Goal: Transaction & Acquisition: Purchase product/service

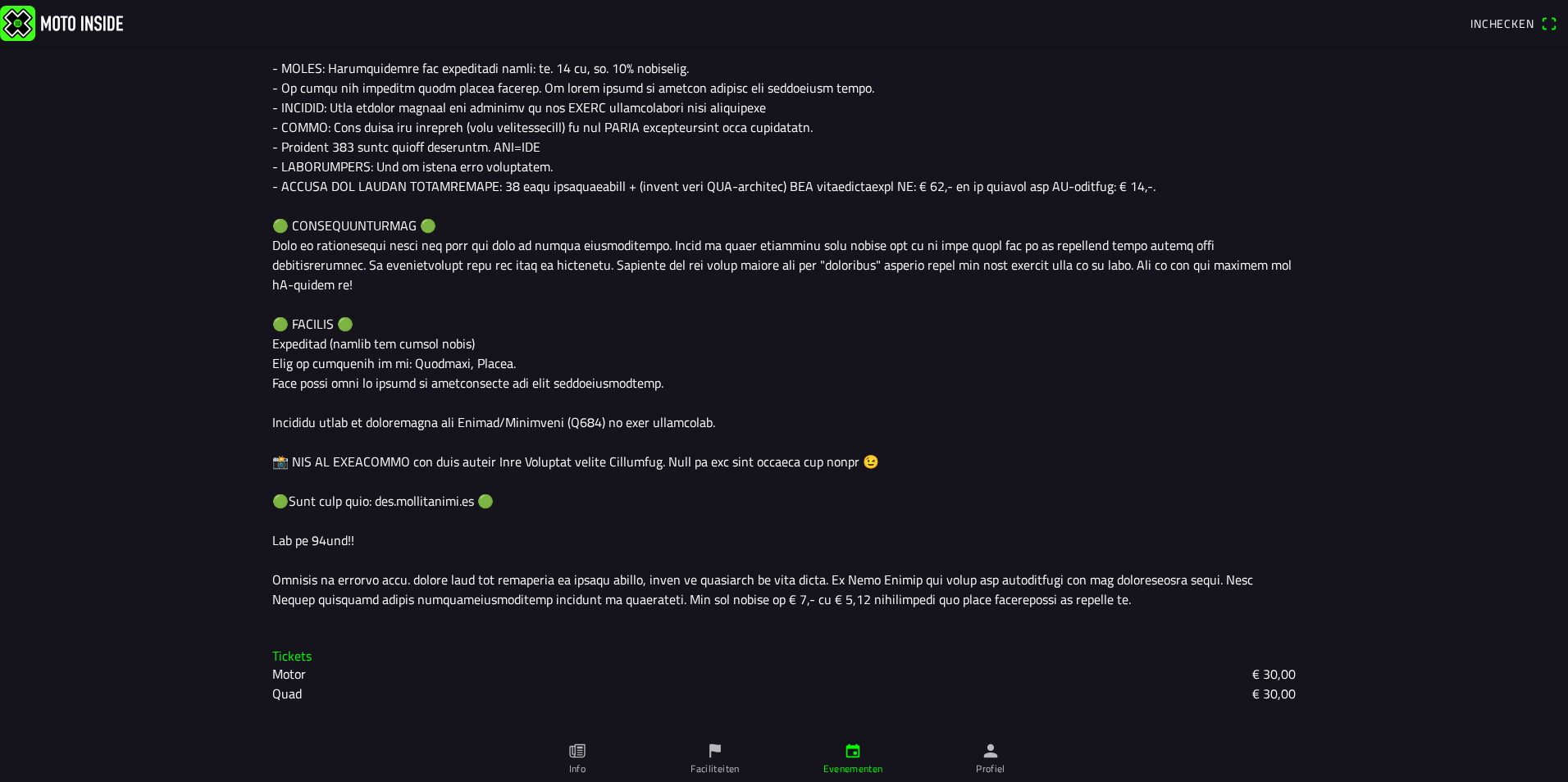
scroll to position [1275, 0]
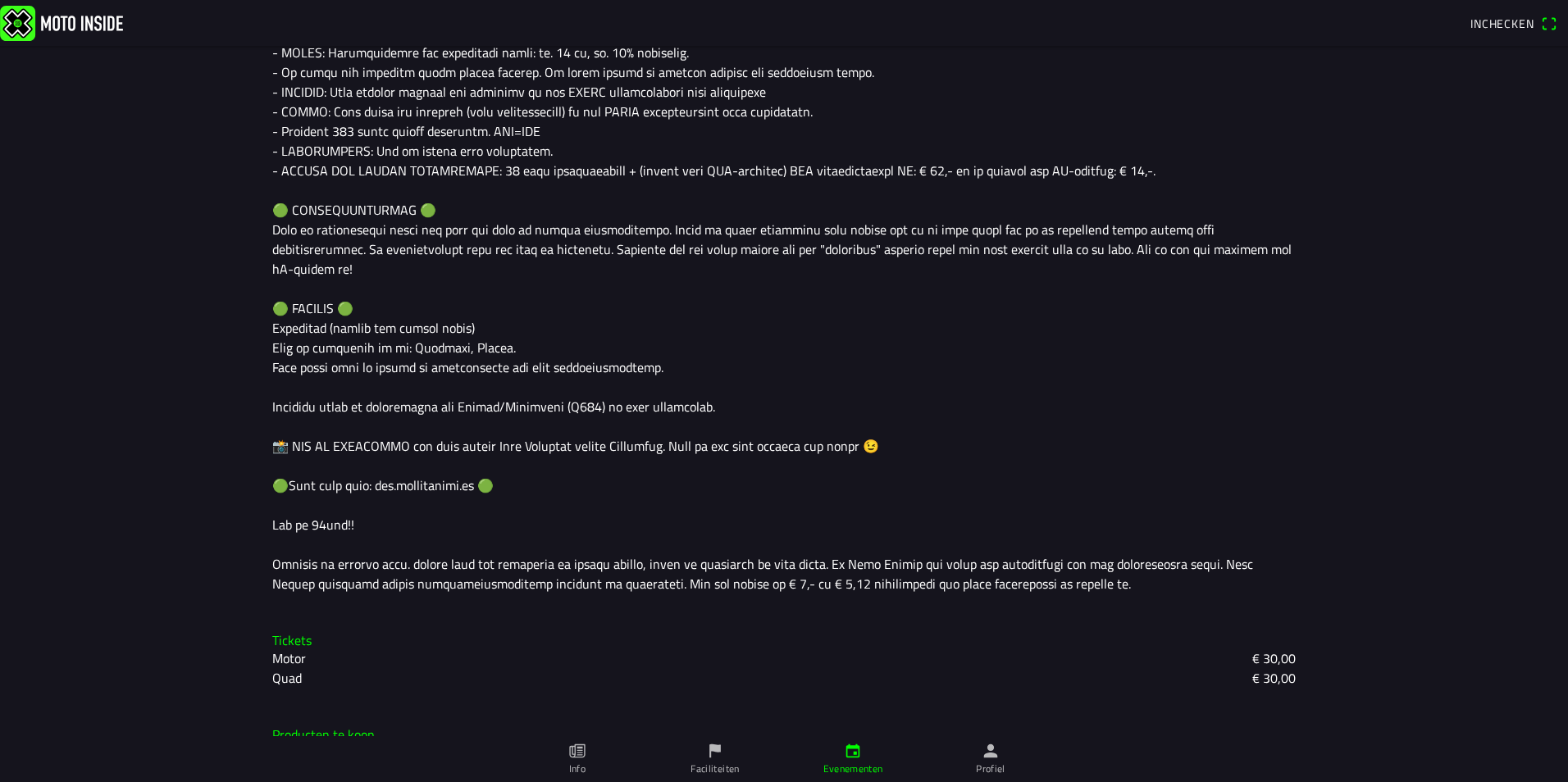
click at [0, 0] on slot "Motor" at bounding box center [0, 0] width 0 height 0
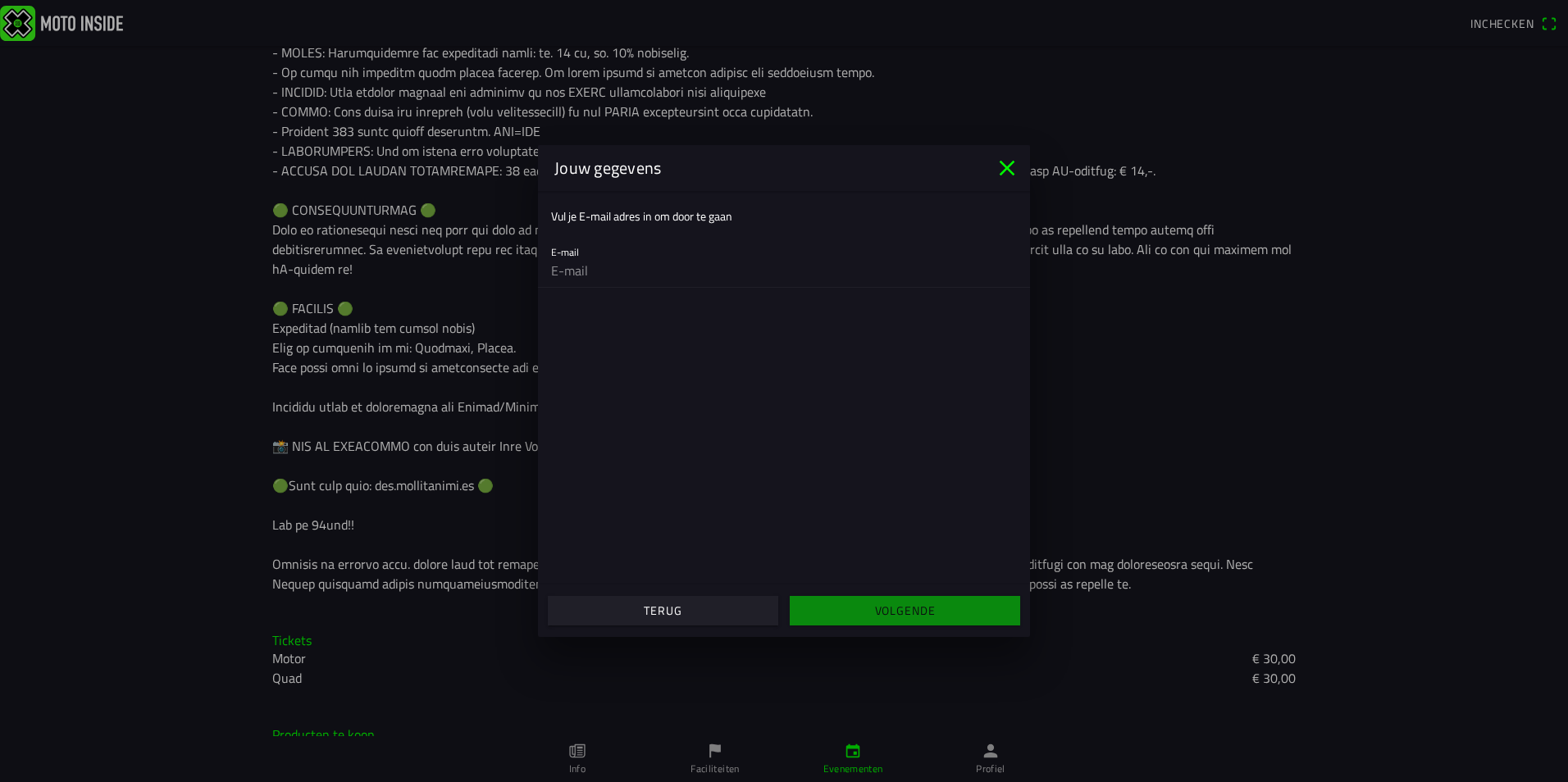
click at [641, 212] on ion-label "Vul je E-mail adres in om door te gaan" at bounding box center [641, 215] width 181 height 17
click at [1010, 168] on icon "close" at bounding box center [1006, 168] width 26 height 26
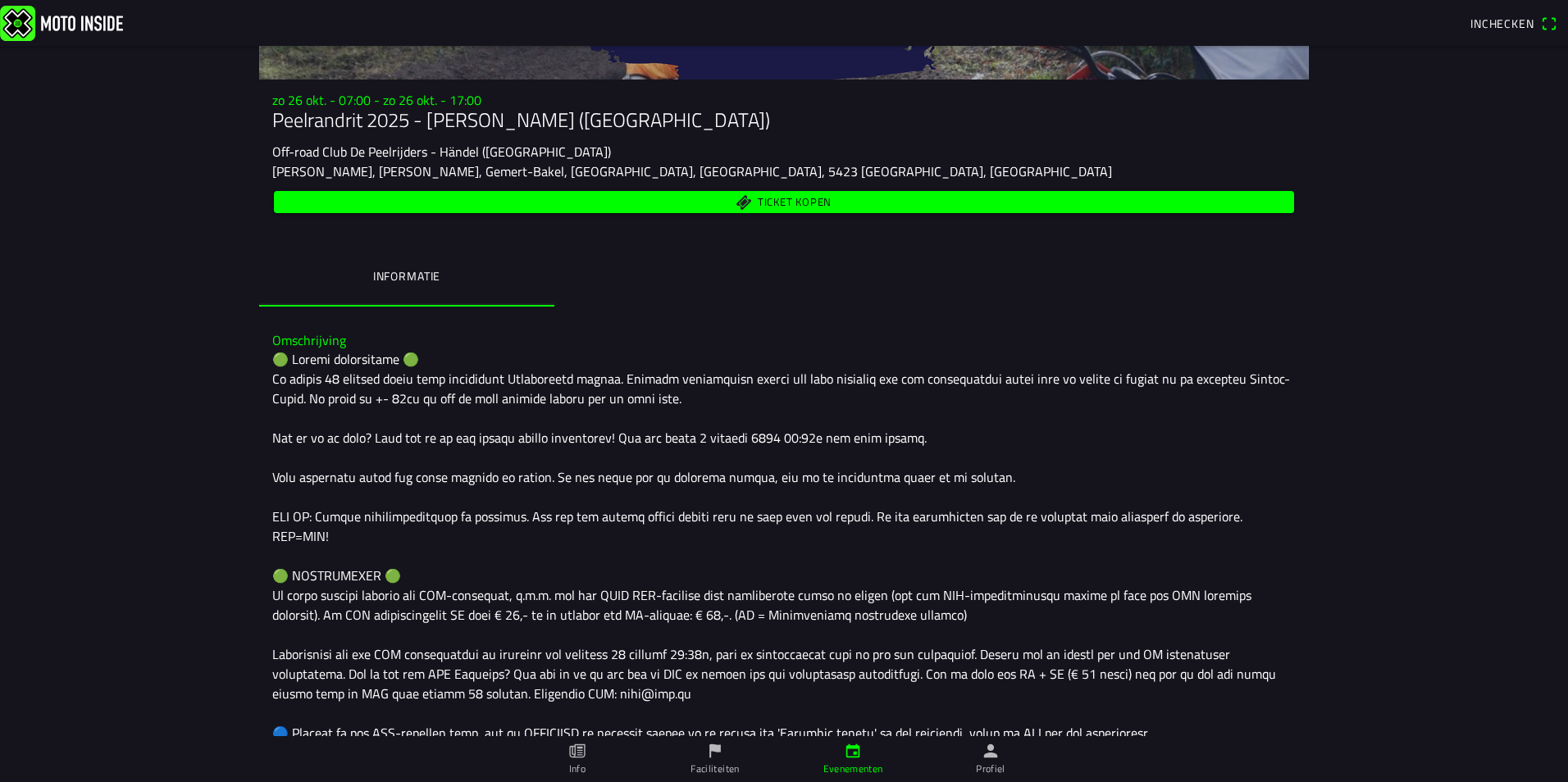
scroll to position [46, 0]
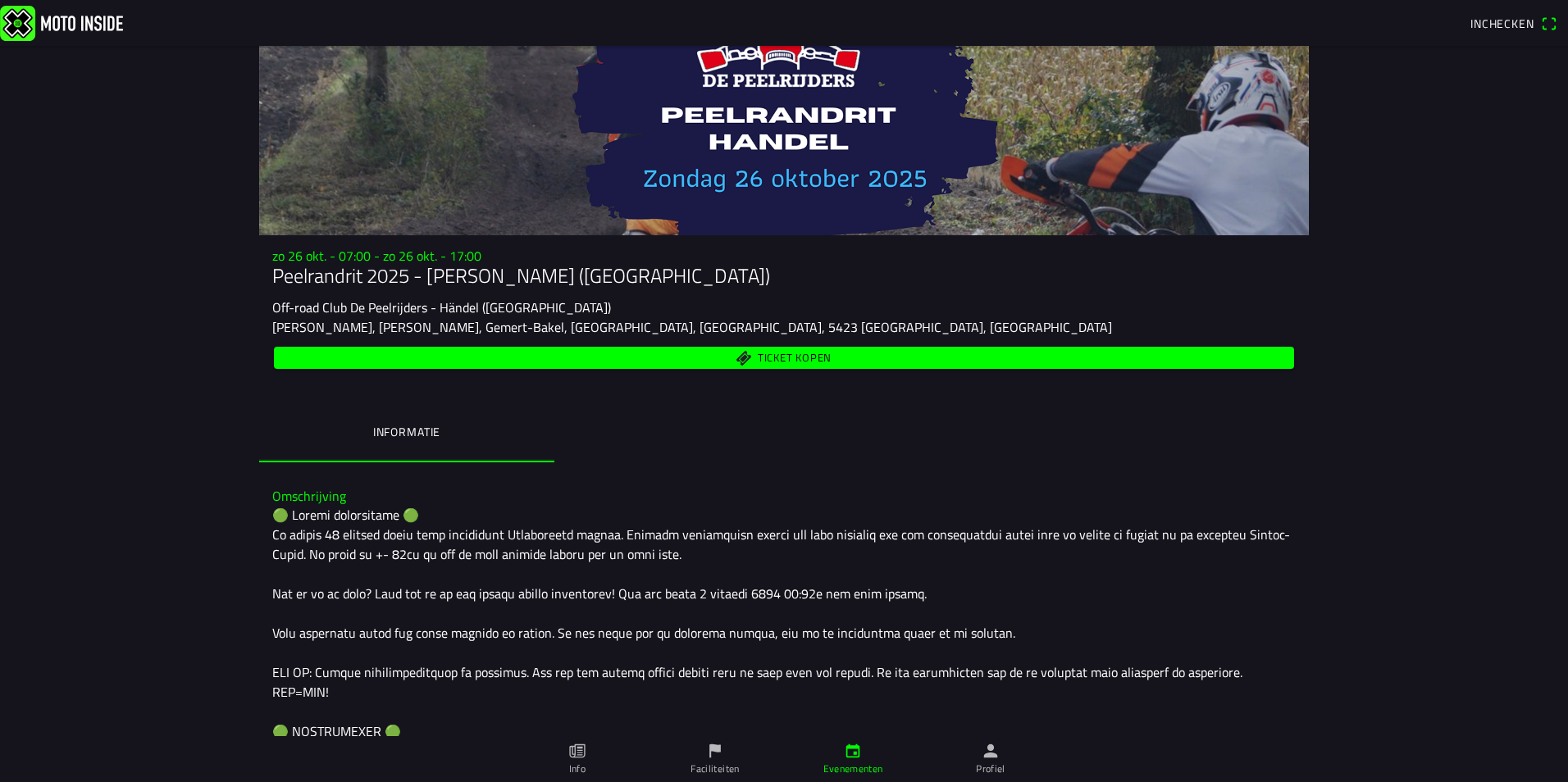
click at [814, 357] on span "Ticket kopen" at bounding box center [795, 358] width 74 height 11
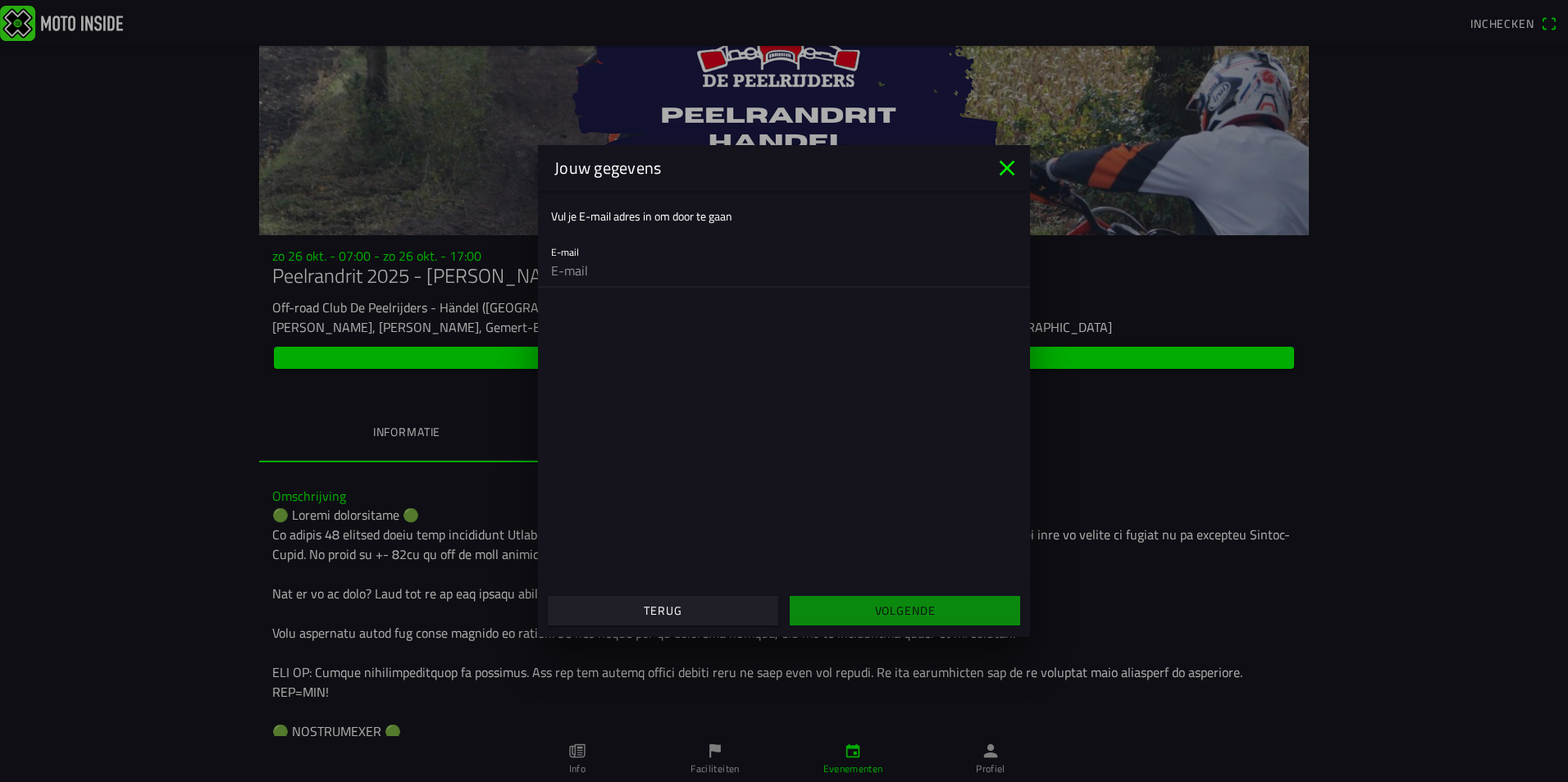
click at [569, 274] on input "email" at bounding box center [784, 270] width 466 height 33
type input "[EMAIL_ADDRESS][DOMAIN_NAME]"
click at [0, 0] on slot "Volgende" at bounding box center [0, 0] width 0 height 0
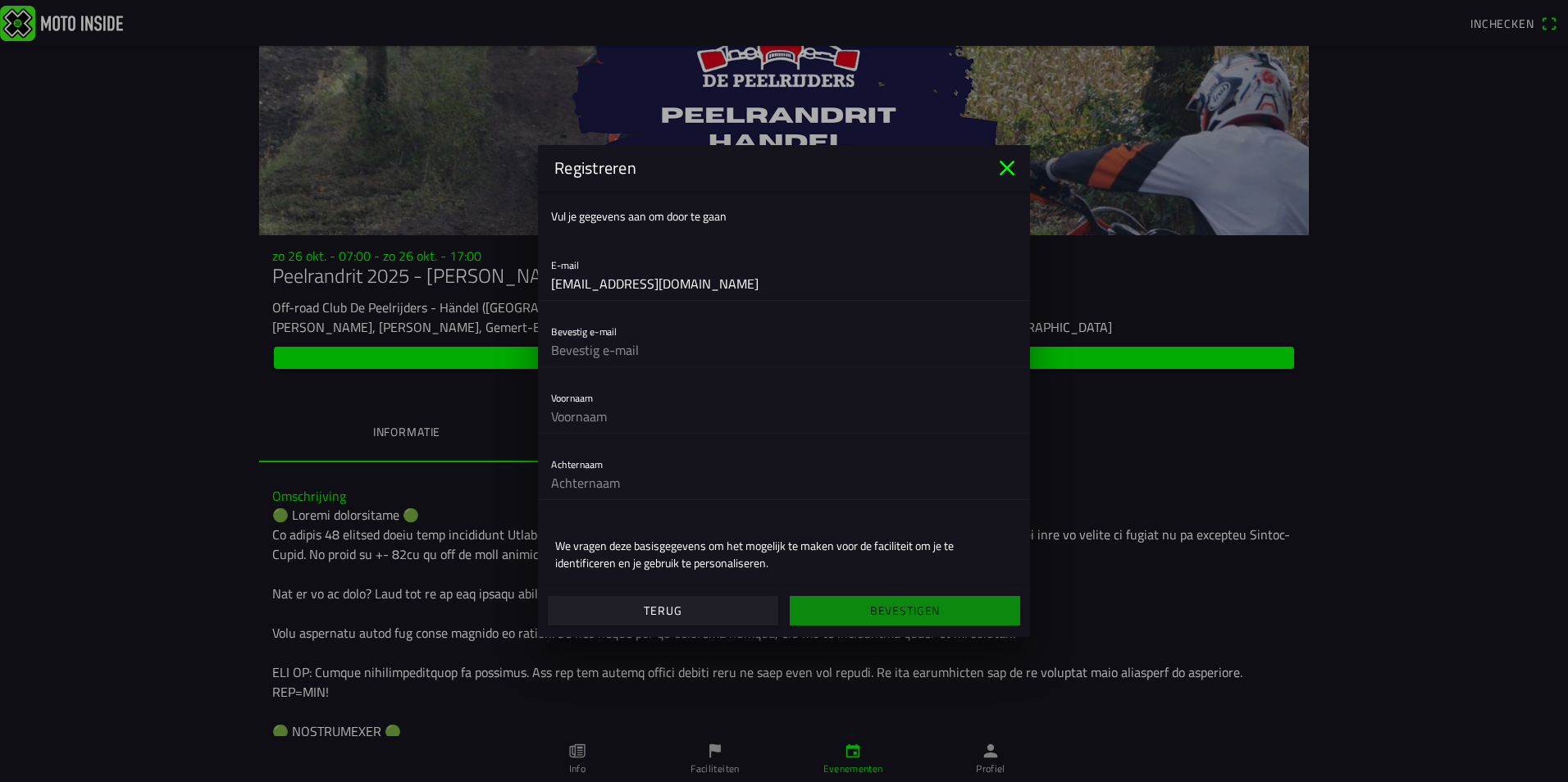
click at [590, 352] on input "text" at bounding box center [784, 350] width 466 height 33
type input "[EMAIL_ADDRESS][DOMAIN_NAME]"
type input "Sjaak"
type input "Brok"
click at [0, 0] on slot "Bevestigen" at bounding box center [0, 0] width 0 height 0
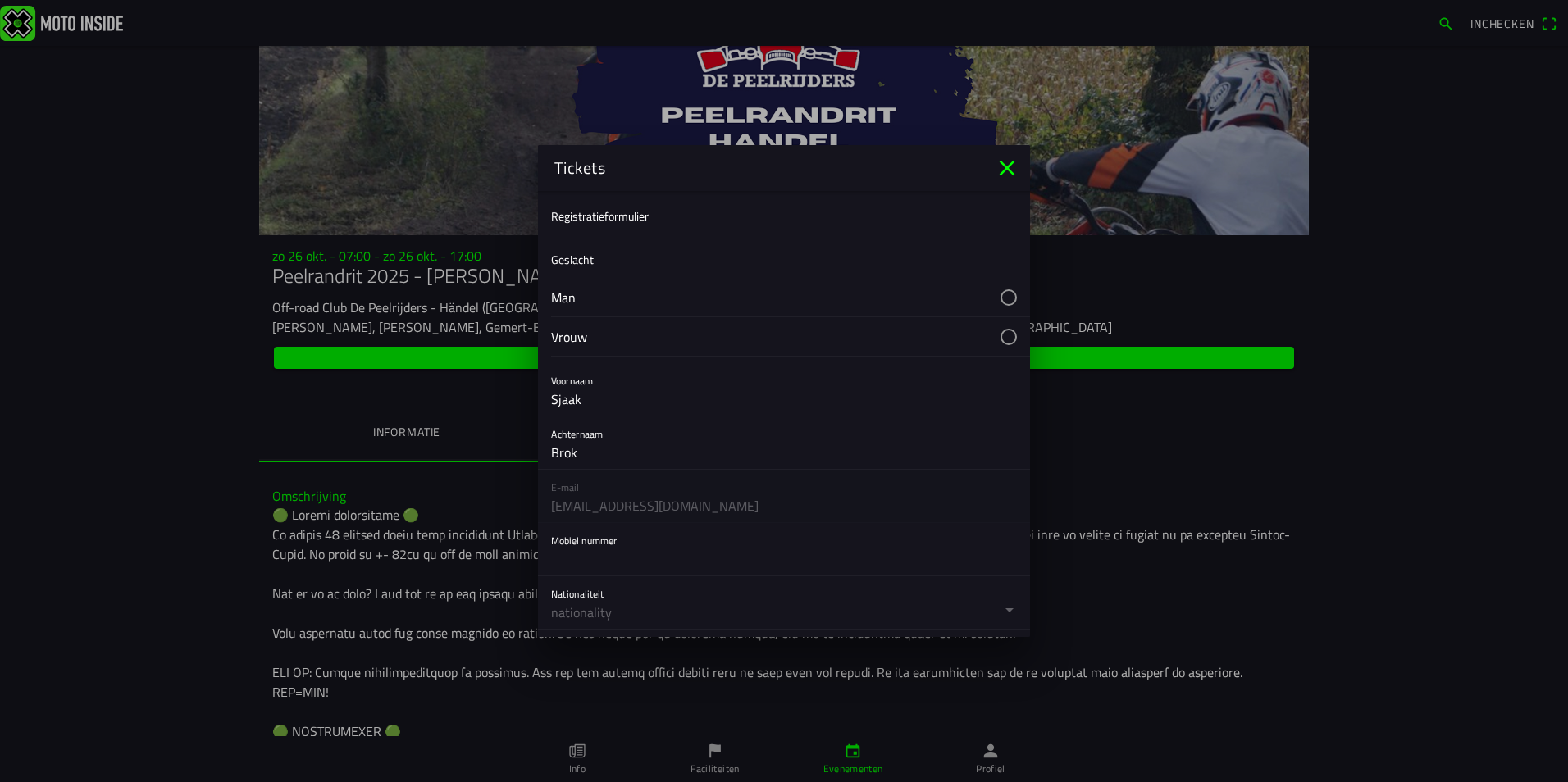
click at [998, 294] on button "button" at bounding box center [790, 296] width 479 height 38
click at [593, 401] on input "text" at bounding box center [784, 395] width 466 height 33
type input "0628368801"
click at [0, 0] on button "button" at bounding box center [0, 0] width 0 height 0
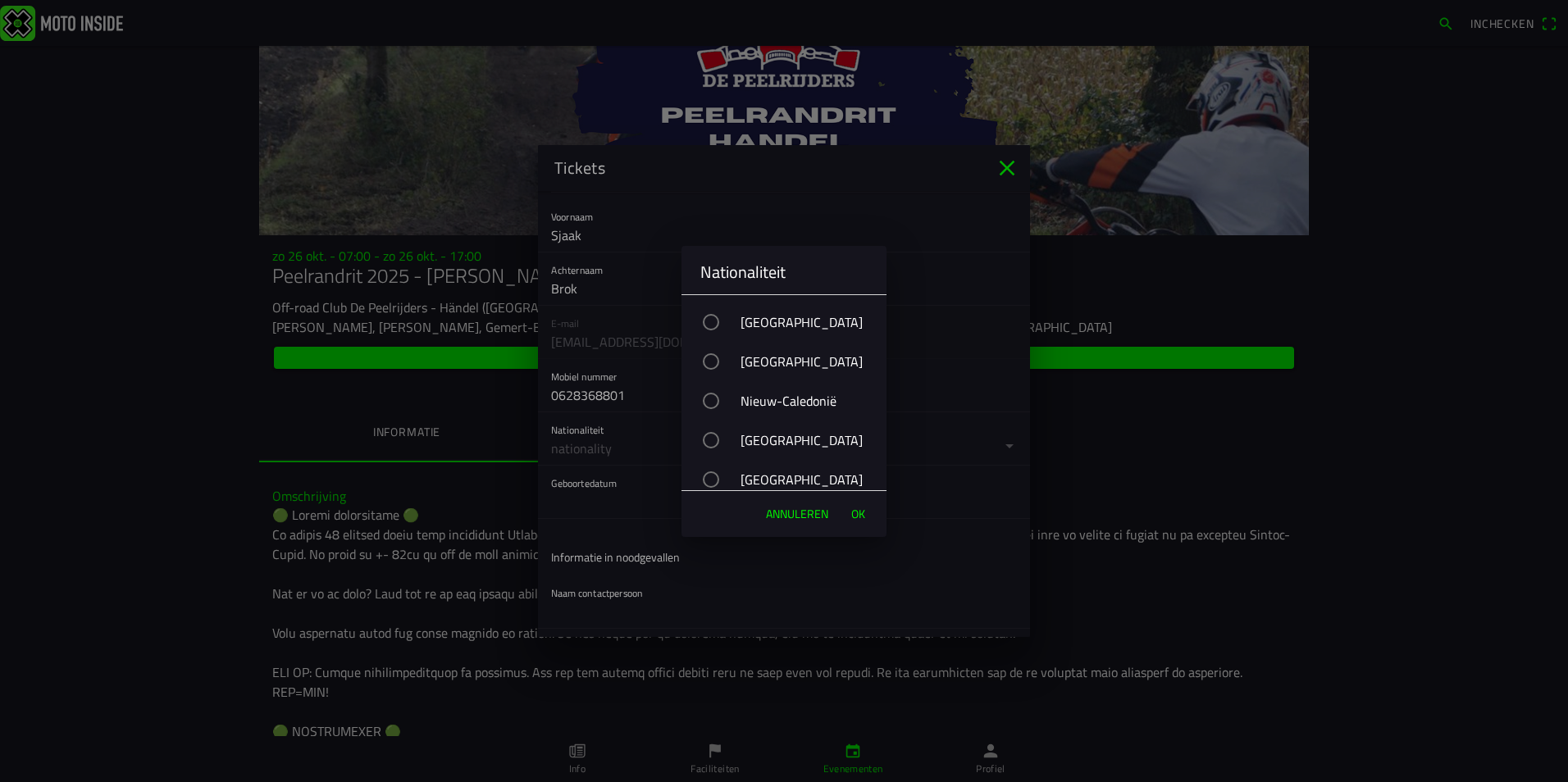
scroll to position [6150, 0]
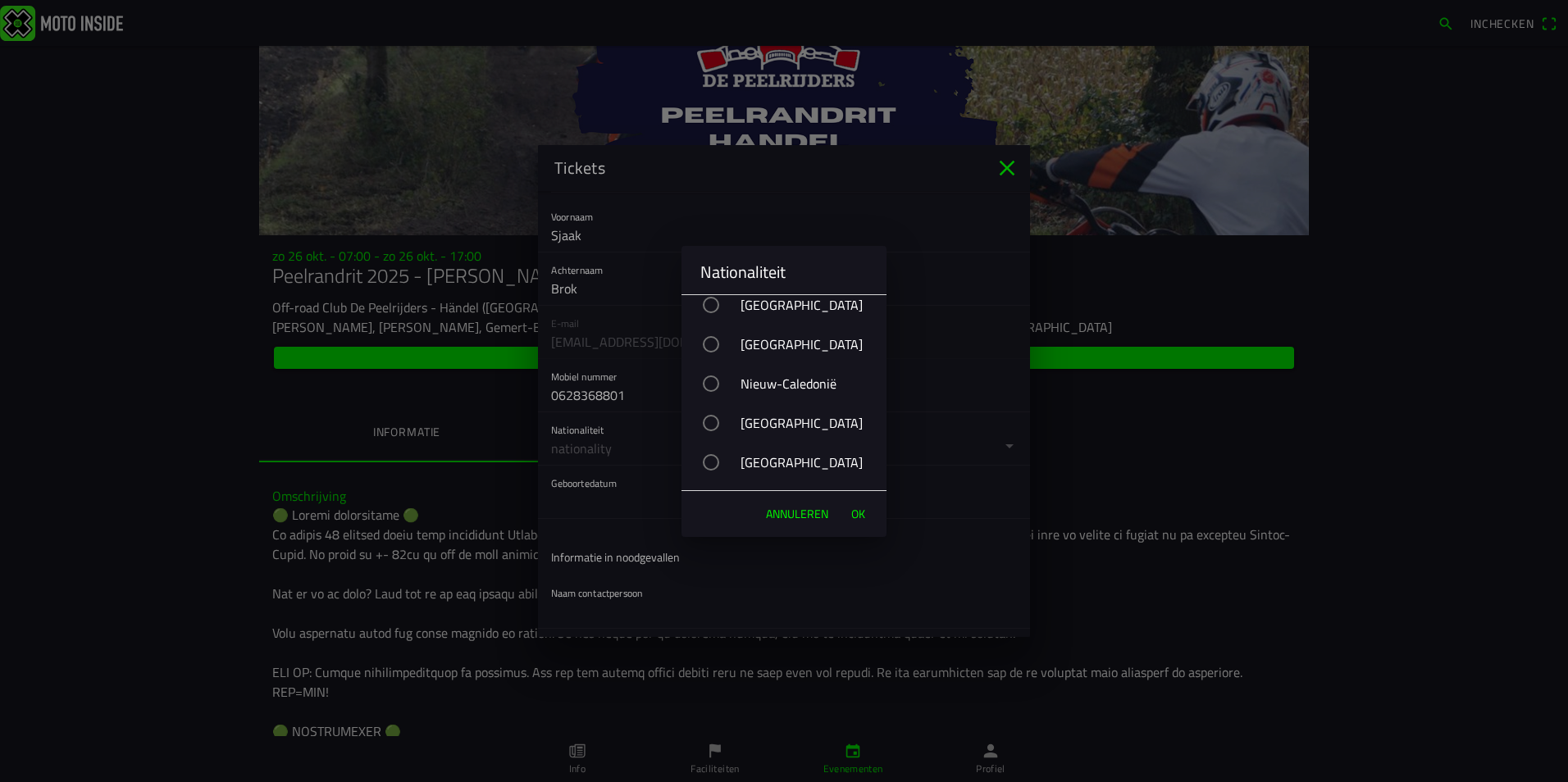
click at [713, 344] on div "button" at bounding box center [711, 345] width 16 height 16
click at [856, 516] on span "OK" at bounding box center [858, 514] width 14 height 16
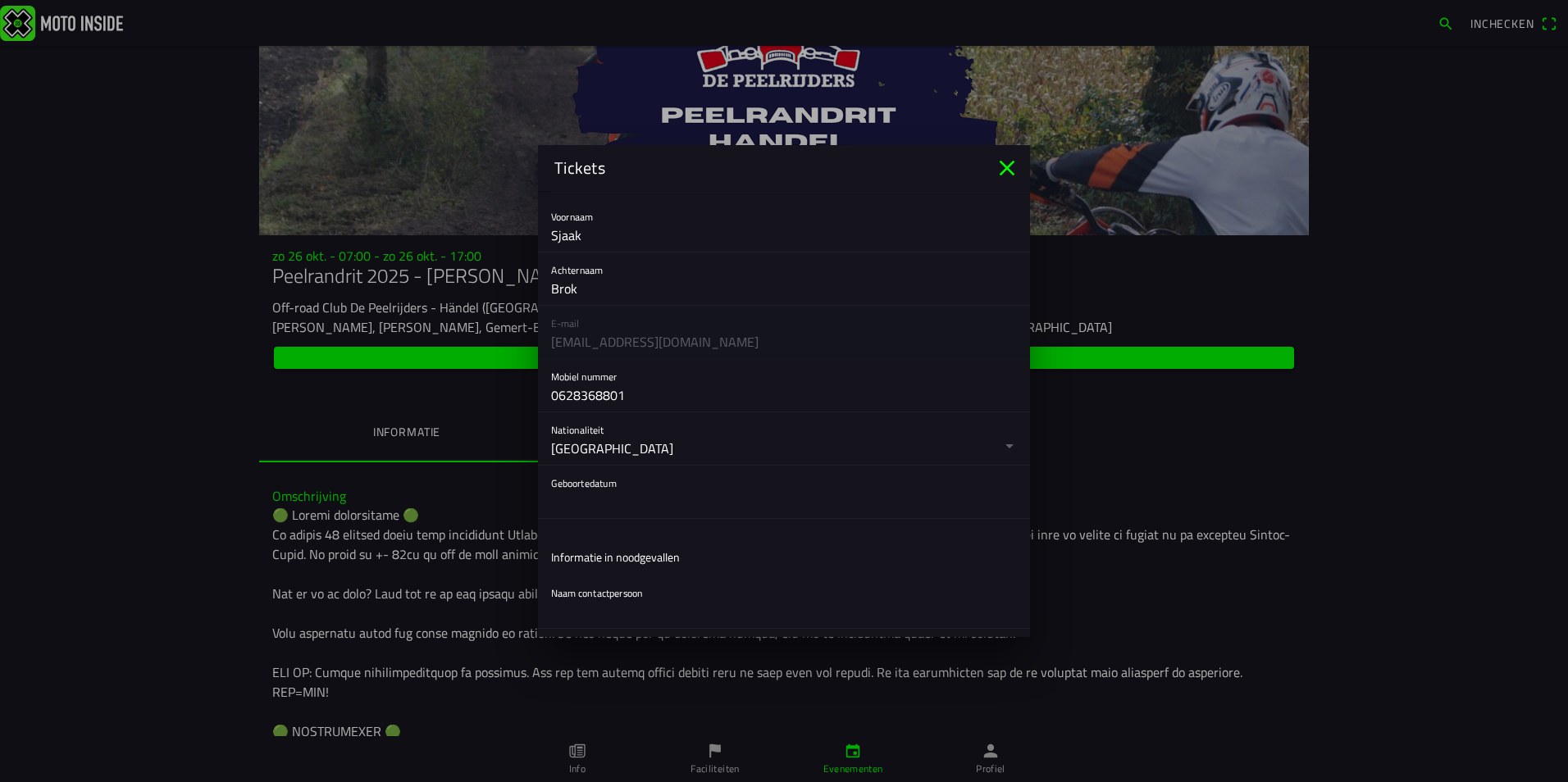
click at [589, 556] on ion-label "Informatie in noodgevallen" at bounding box center [615, 557] width 129 height 17
click at [599, 593] on div "Naam contactpersoon" at bounding box center [784, 602] width 466 height 53
click at [0, 0] on ion-list-header "Informatie in noodgevallen" at bounding box center [0, 0] width 0 height 0
click at [613, 555] on ion-label "Informatie in noodgevallen" at bounding box center [615, 557] width 129 height 17
click at [596, 481] on button "button" at bounding box center [790, 492] width 479 height 53
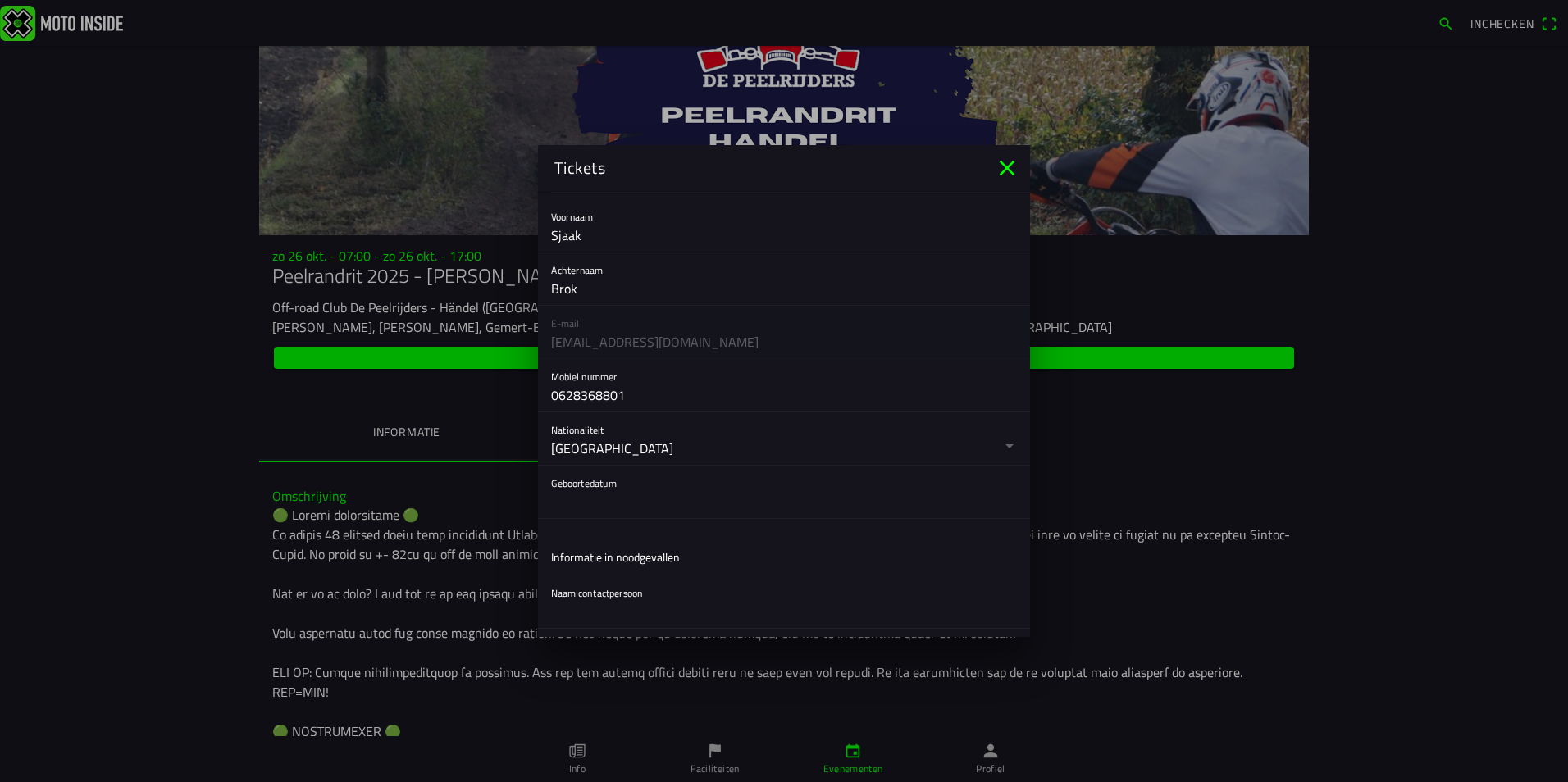
drag, startPoint x: 1025, startPoint y: 359, endPoint x: 1022, endPoint y: 428, distance: 69.1
click at [603, 492] on button "button" at bounding box center [790, 492] width 479 height 53
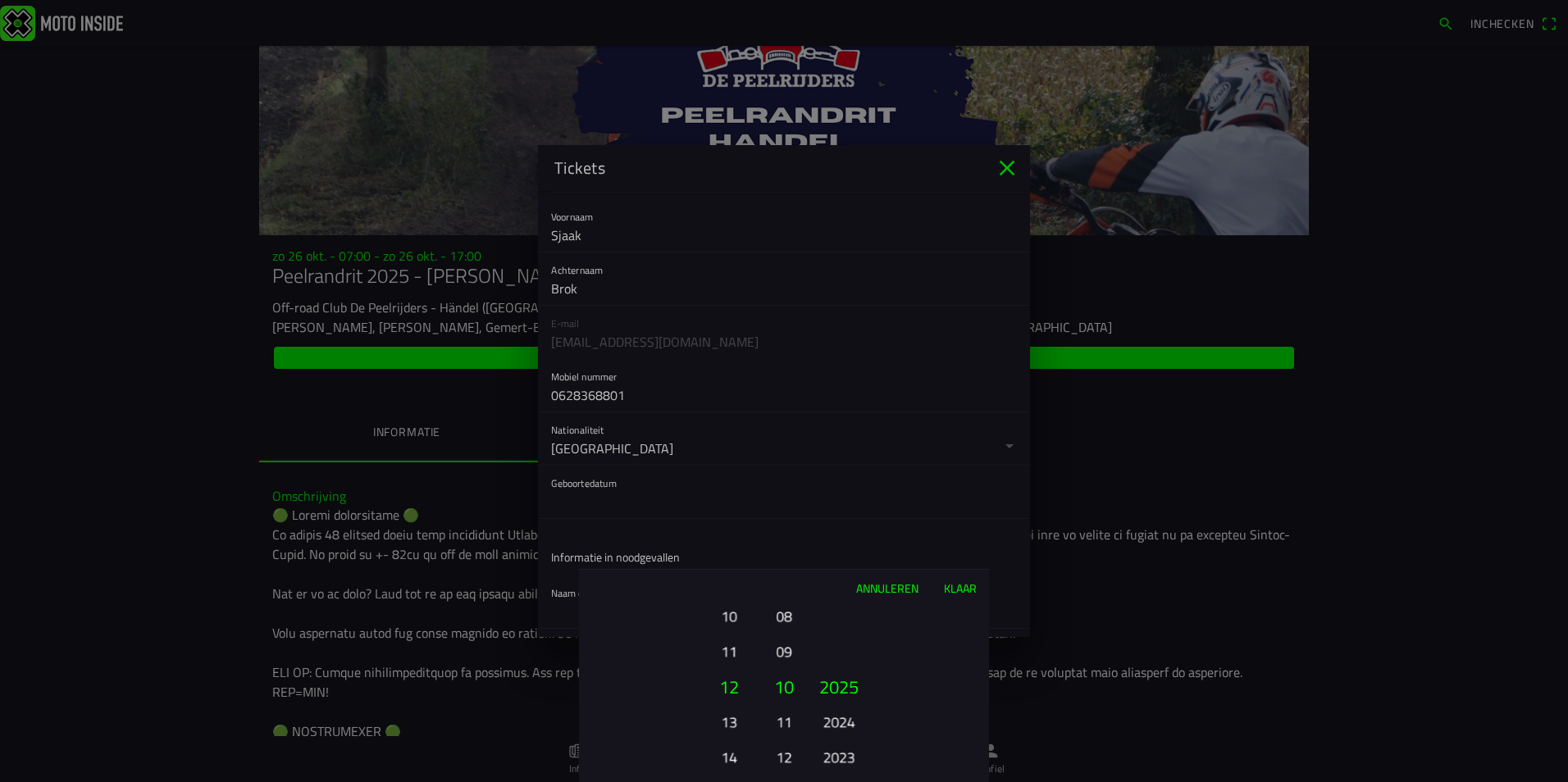
click at [690, 678] on ion-picker-column "01 02 03 04 05 06 07 08 09 10 11 12 13 14 15 16 17 18 19 20 21 22 23 24 25 26 2…" at bounding box center [671, 694] width 185 height 176
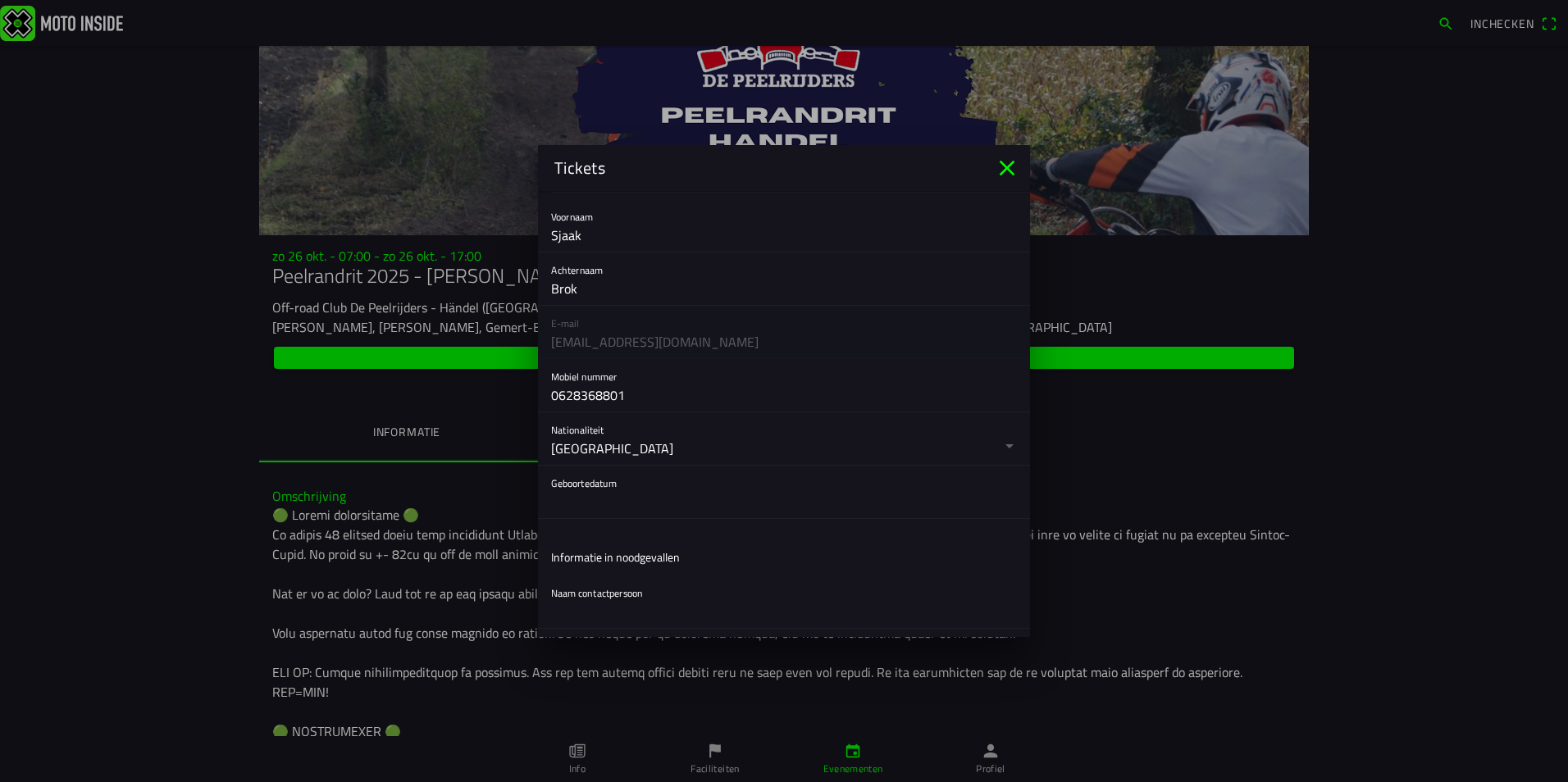
drag, startPoint x: 1559, startPoint y: 678, endPoint x: 1558, endPoint y: 772, distance: 94.0
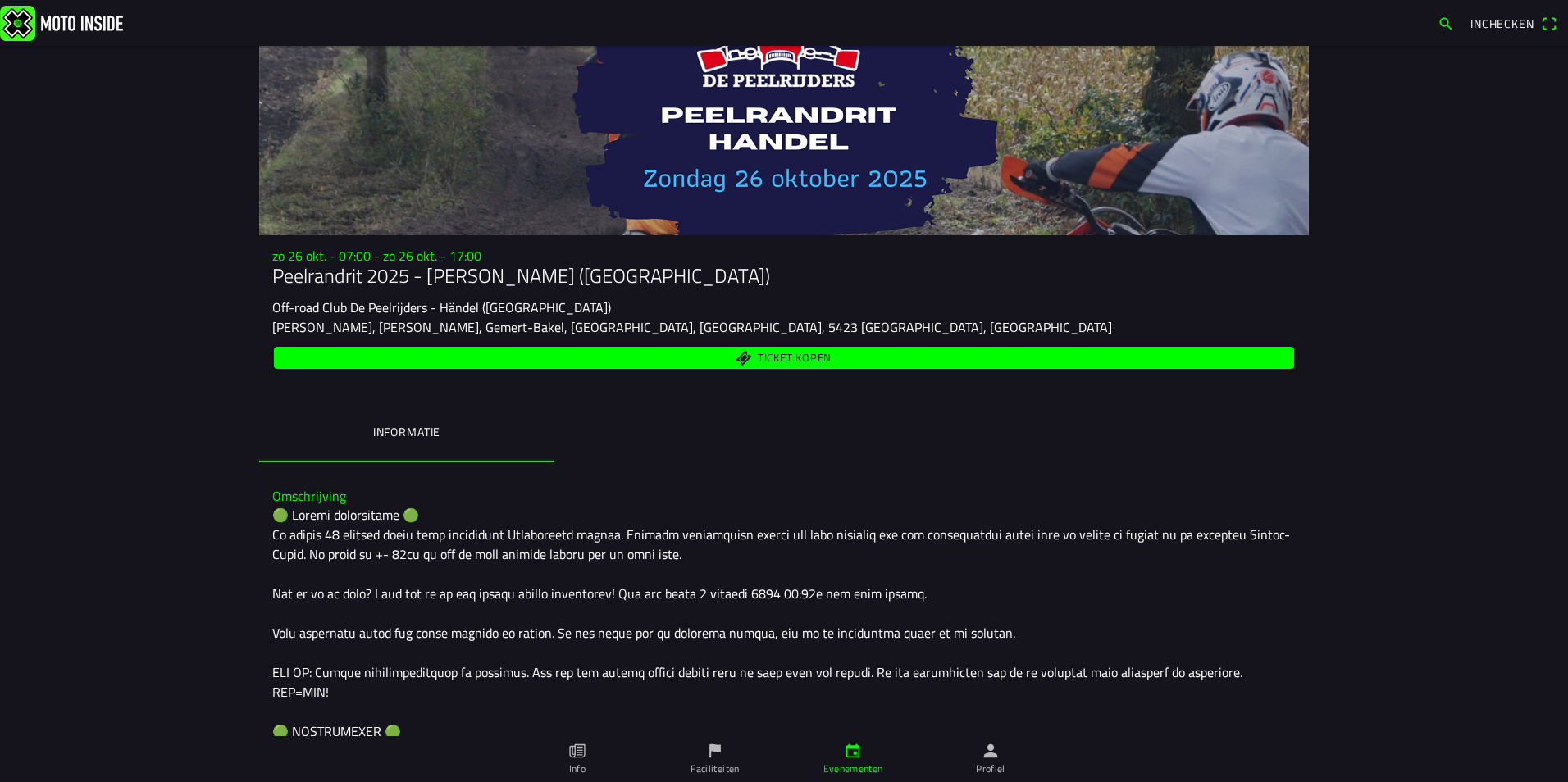
drag, startPoint x: 1564, startPoint y: 718, endPoint x: 1566, endPoint y: 736, distance: 18.1
click at [801, 354] on span "Ticket kopen" at bounding box center [795, 358] width 74 height 11
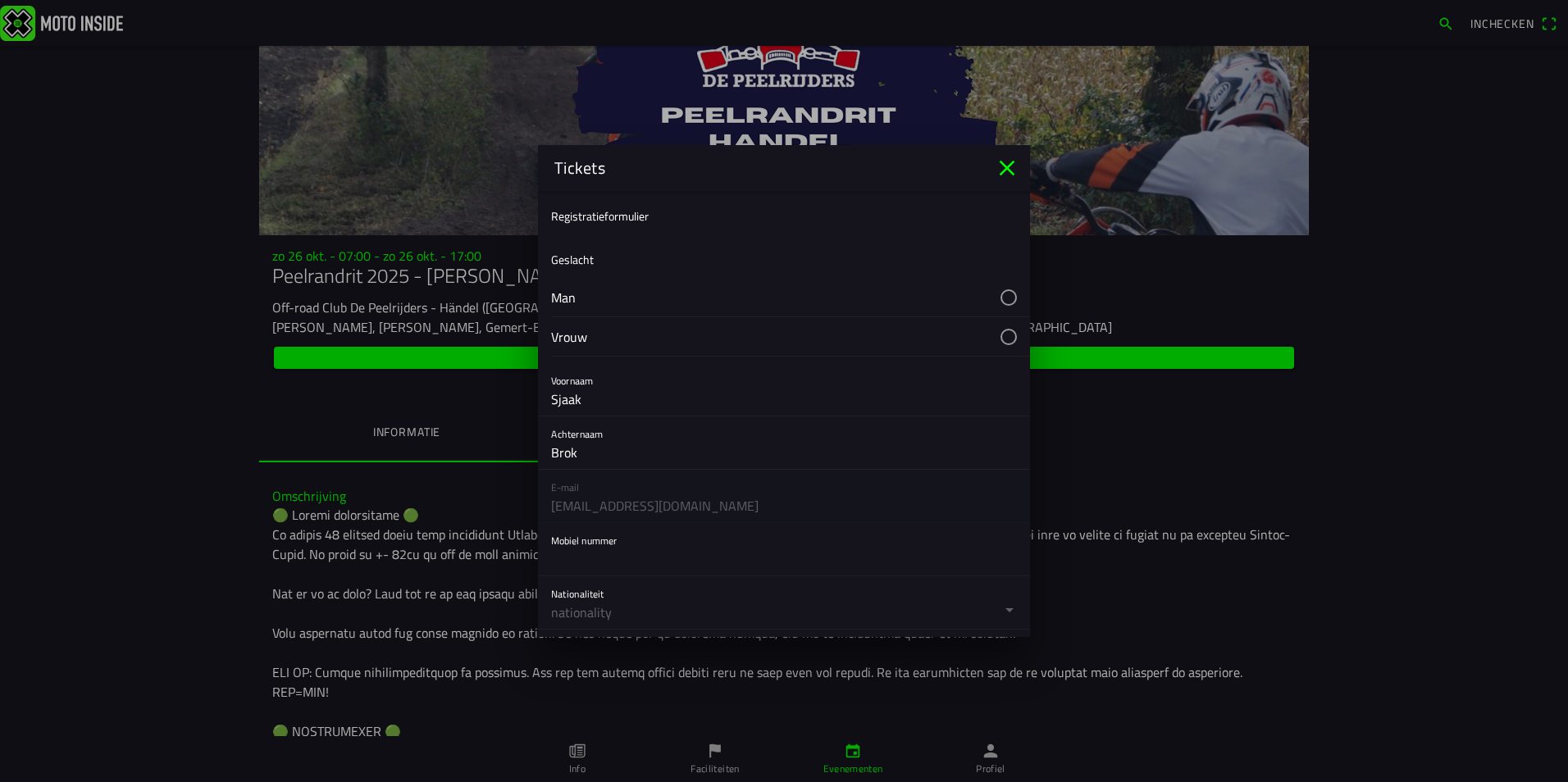
click at [997, 297] on button "button" at bounding box center [790, 296] width 479 height 38
click at [609, 400] on input "text" at bounding box center [784, 395] width 466 height 33
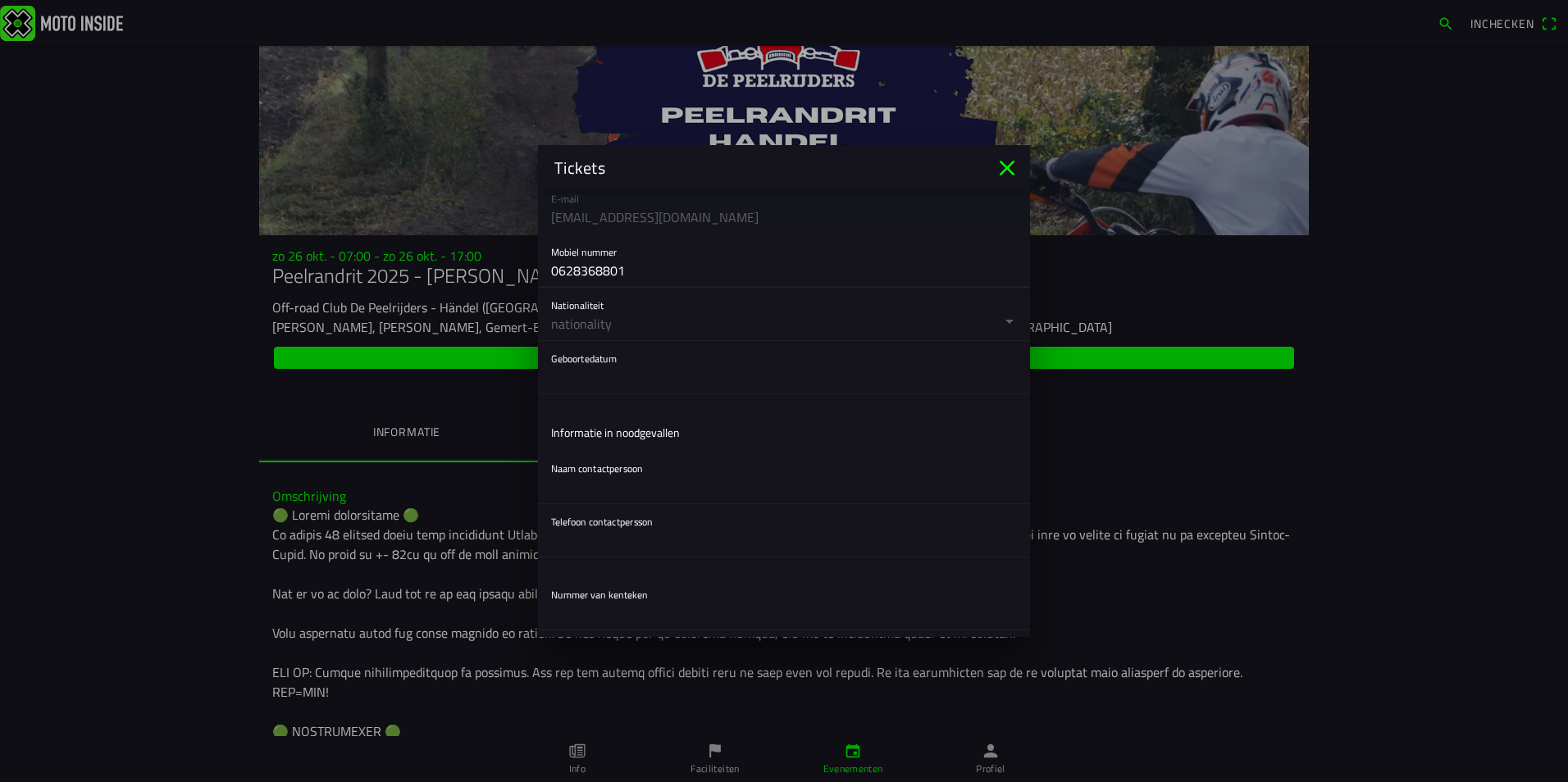
scroll to position [328, 0]
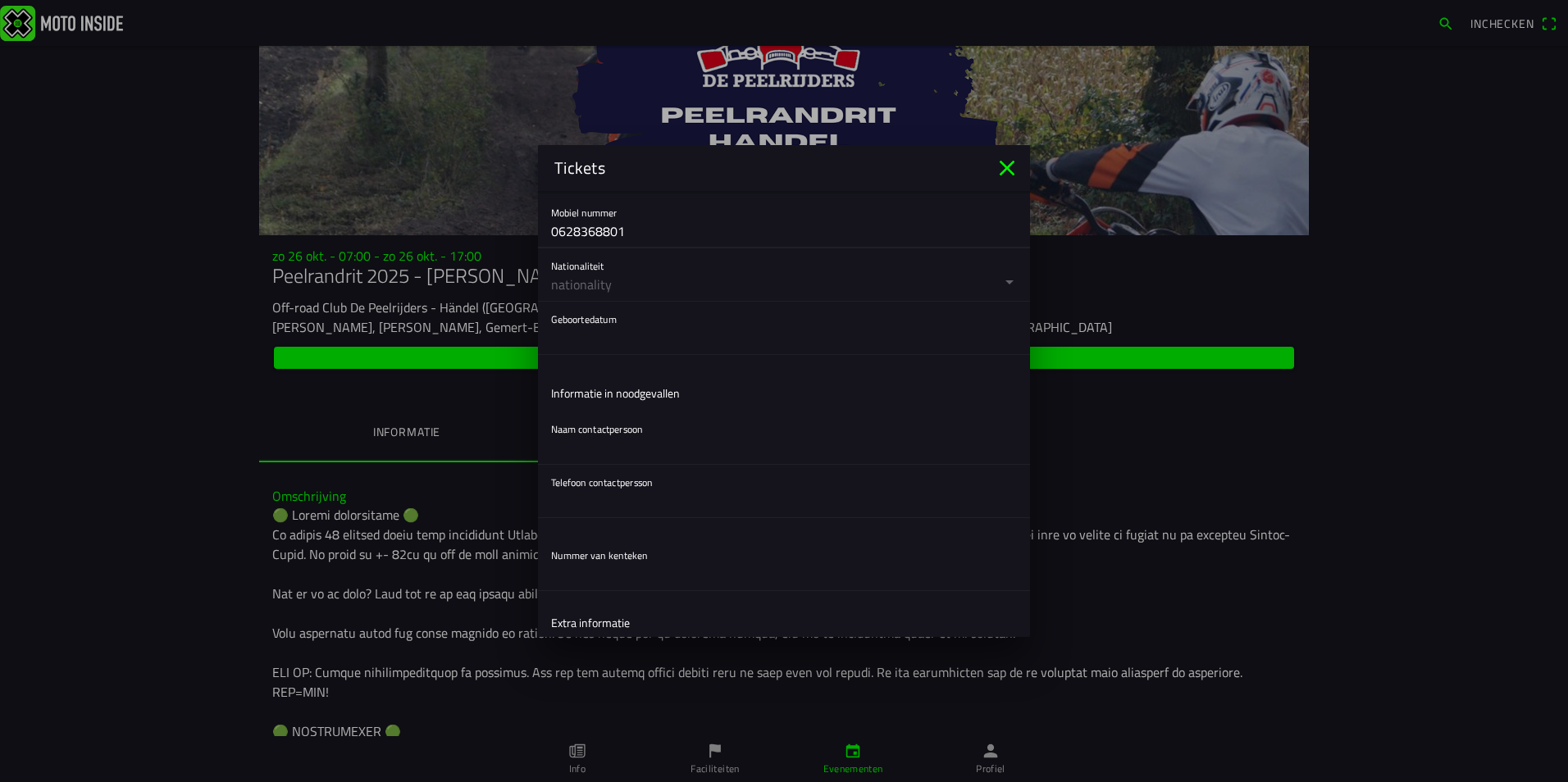
type input "0628368801"
click at [601, 281] on button "button" at bounding box center [790, 274] width 479 height 53
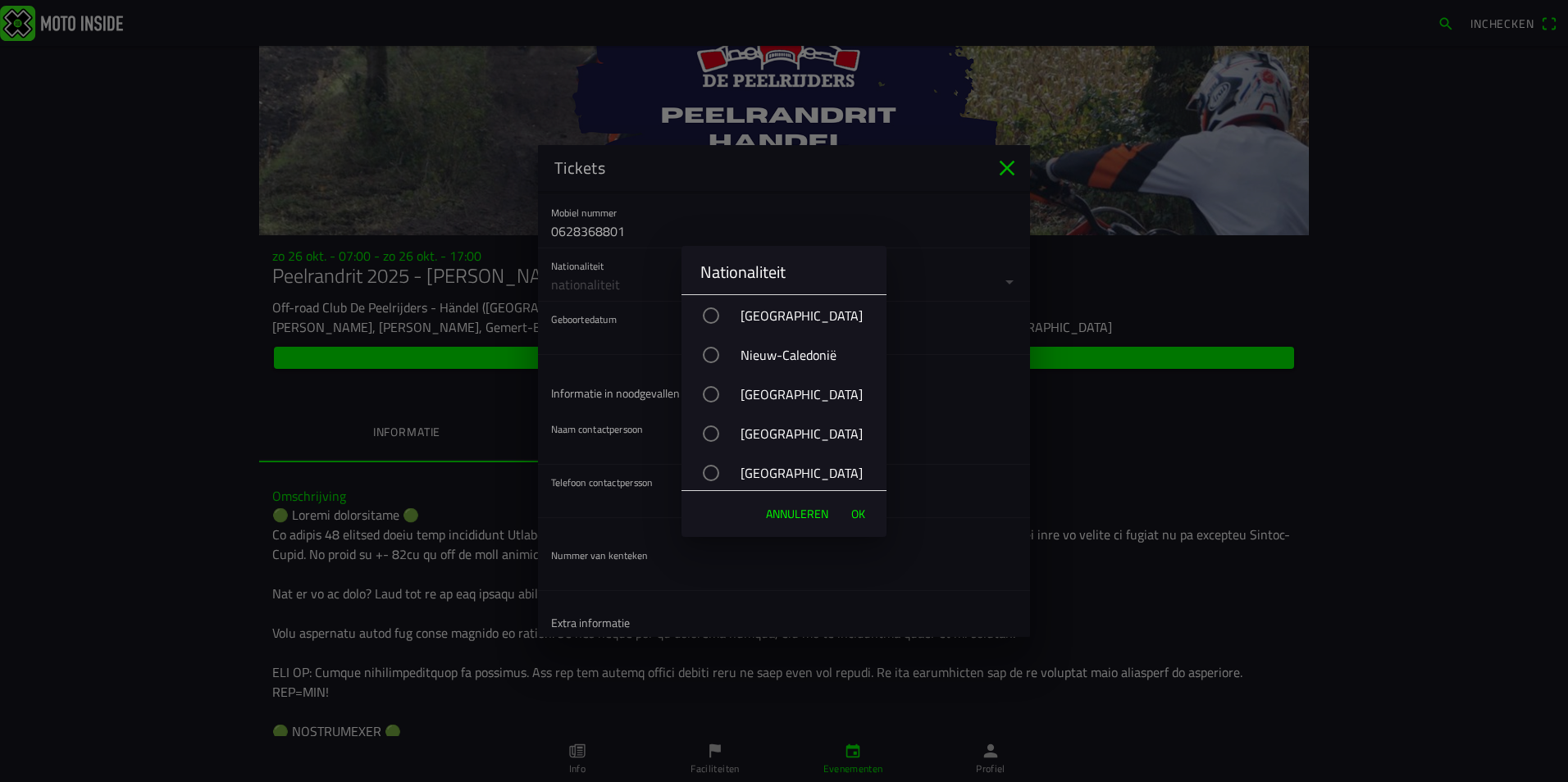
scroll to position [6068, 0]
click at [714, 425] on div "button" at bounding box center [711, 426] width 16 height 16
click at [856, 513] on span "OK" at bounding box center [858, 514] width 14 height 16
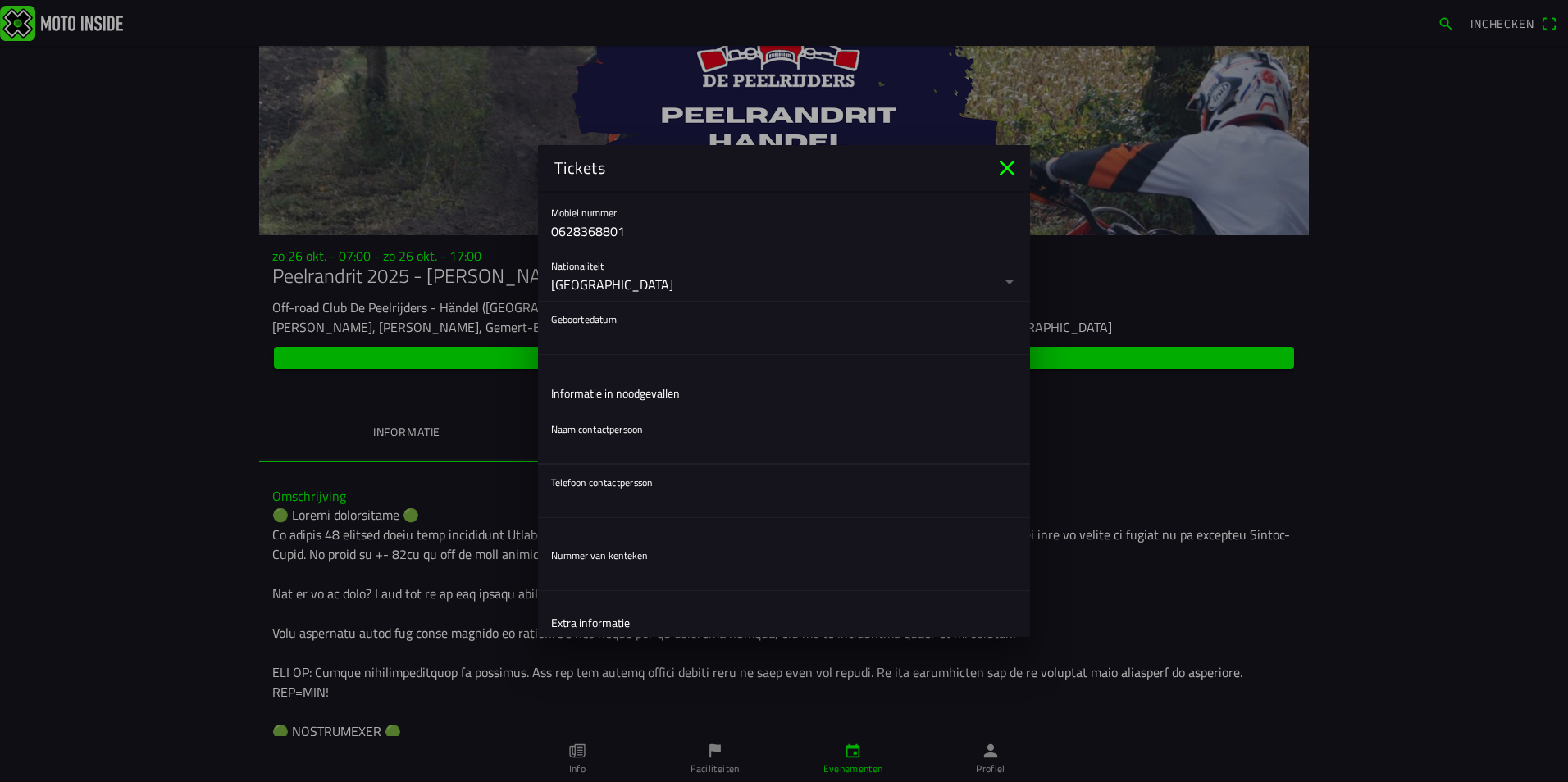
click at [596, 441] on input "text" at bounding box center [784, 447] width 466 height 33
type input "D"
type input "[PERSON_NAME]"
click at [590, 509] on input "text" at bounding box center [784, 501] width 466 height 33
type input "0615152879"
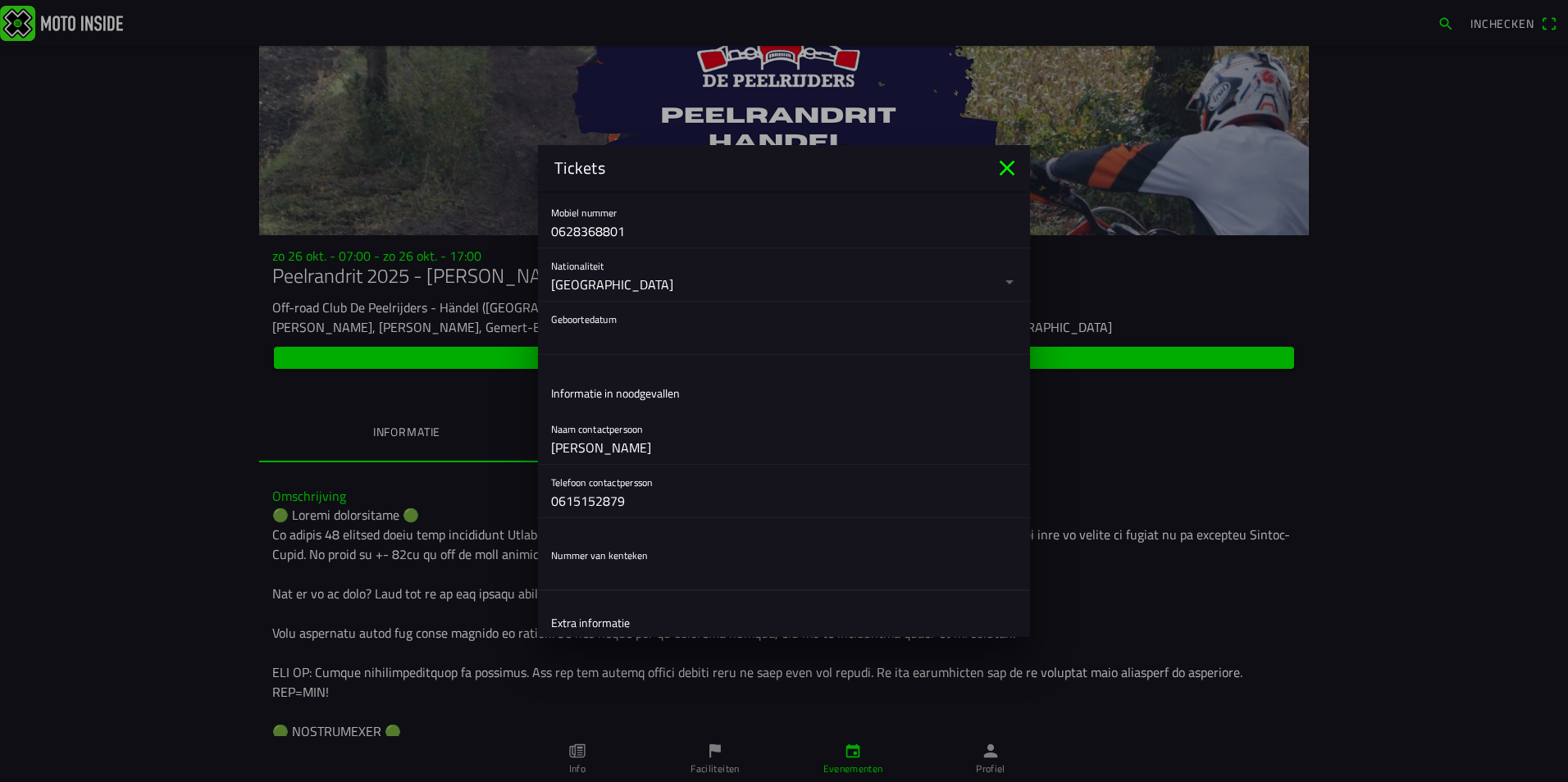
click at [612, 568] on input "text" at bounding box center [784, 574] width 466 height 33
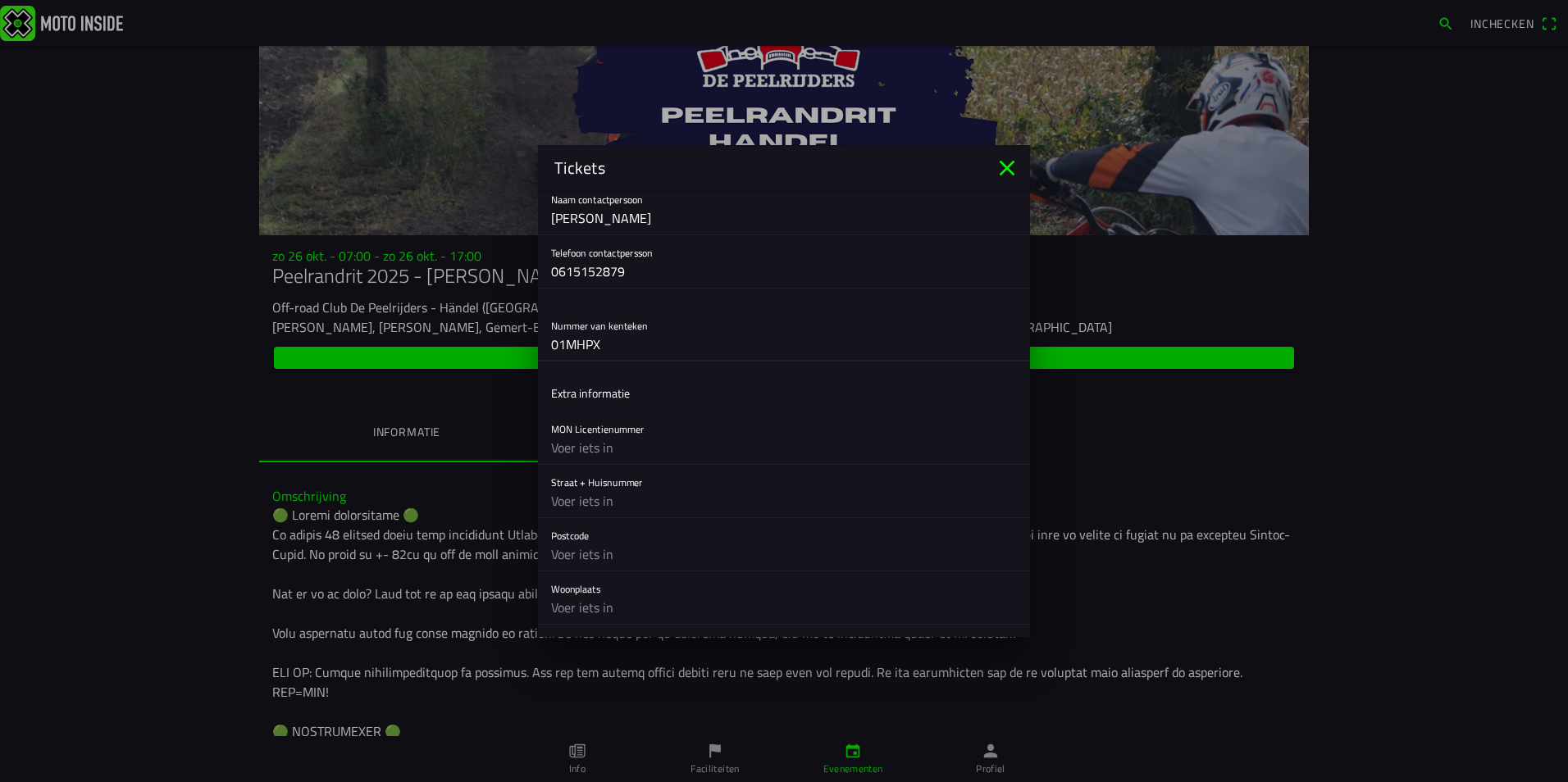
scroll to position [639, 0]
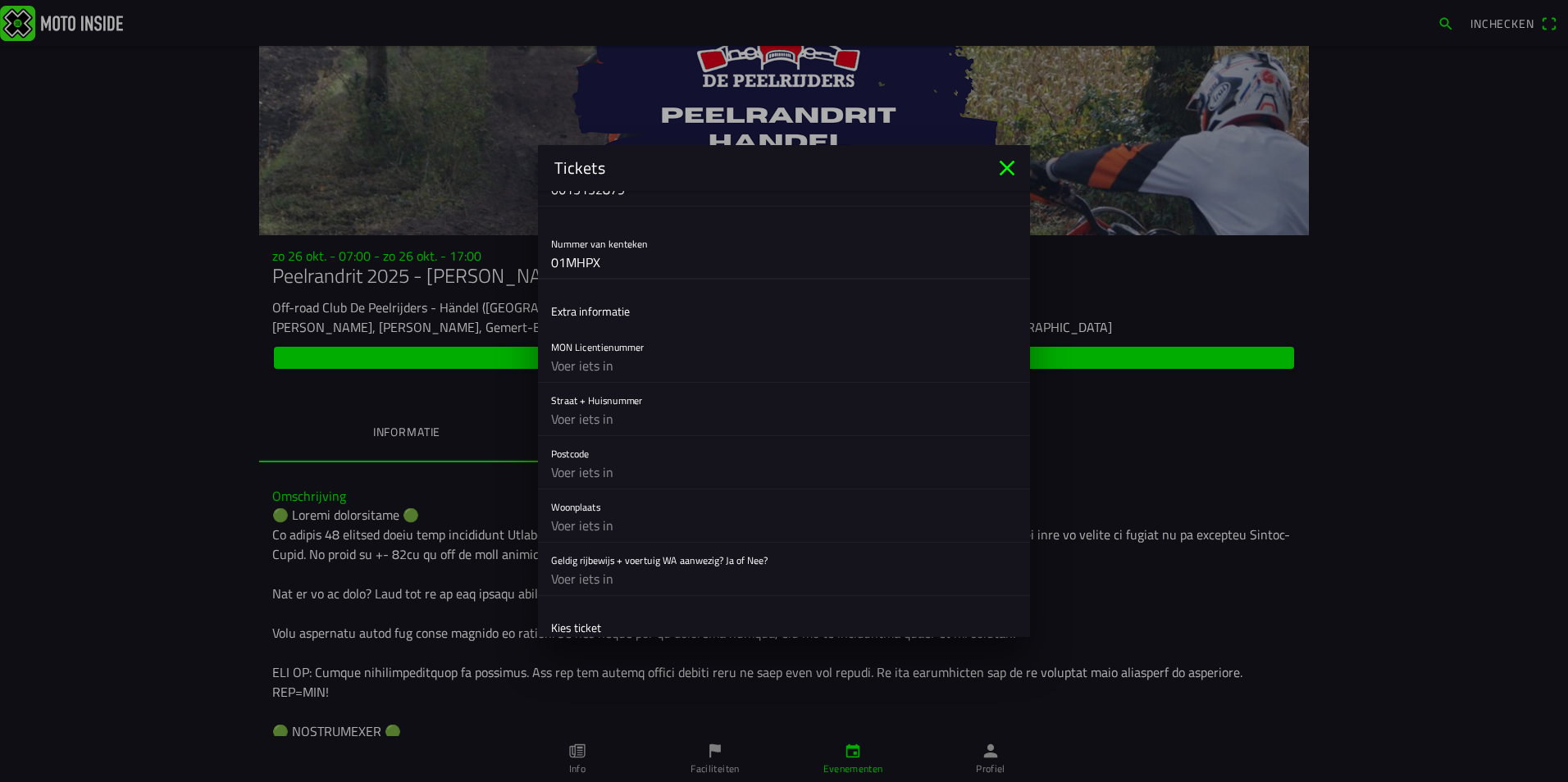
type input "01MHPX"
click at [580, 418] on input "text" at bounding box center [784, 419] width 466 height 33
type input "[STREET_ADDRESS]"
click at [580, 468] on input "text" at bounding box center [784, 472] width 466 height 33
type input "5151JG"
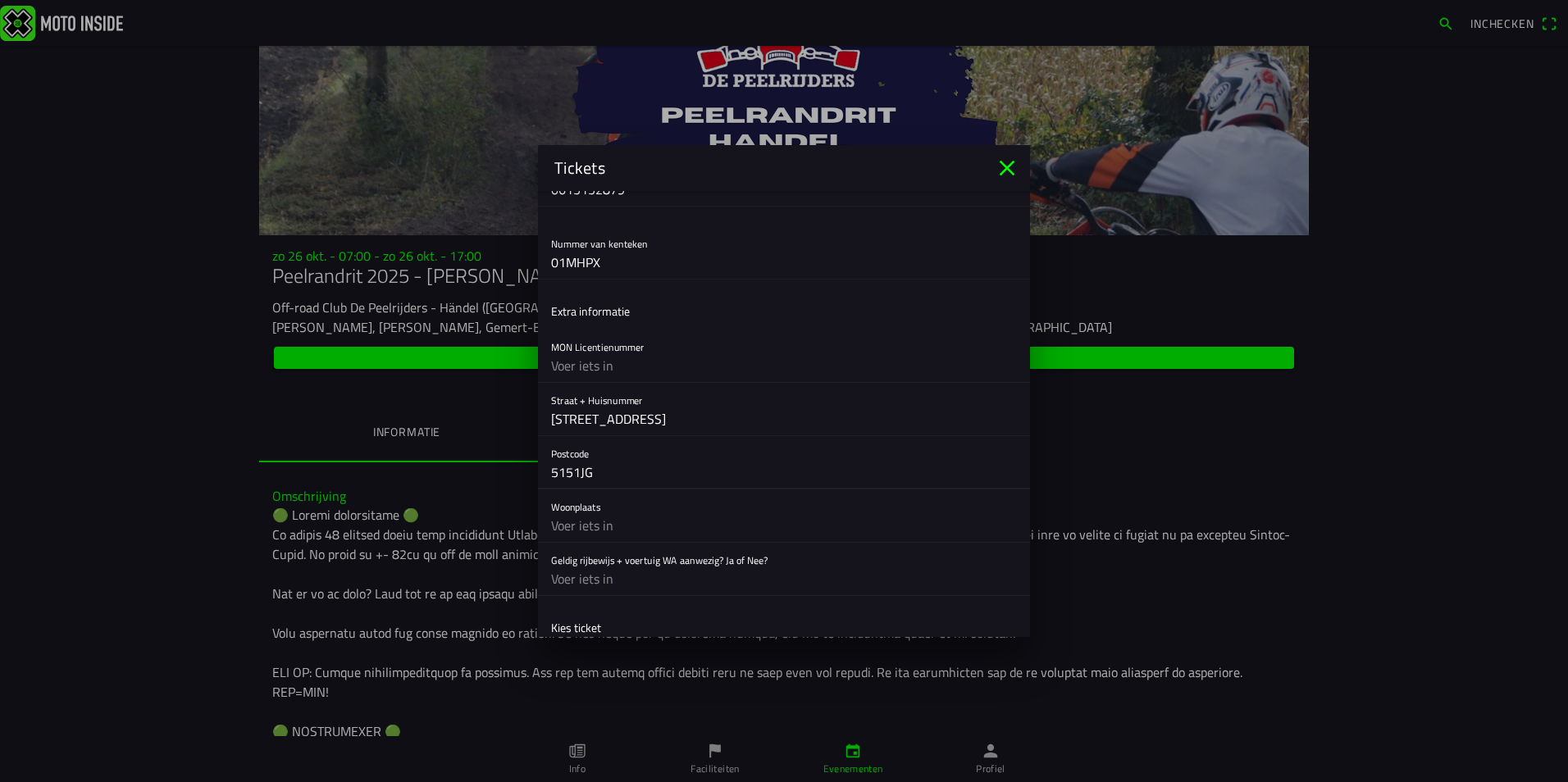
click at [571, 529] on input "text" at bounding box center [784, 525] width 466 height 33
type input "Drunen"
click at [570, 584] on input "text" at bounding box center [784, 578] width 466 height 33
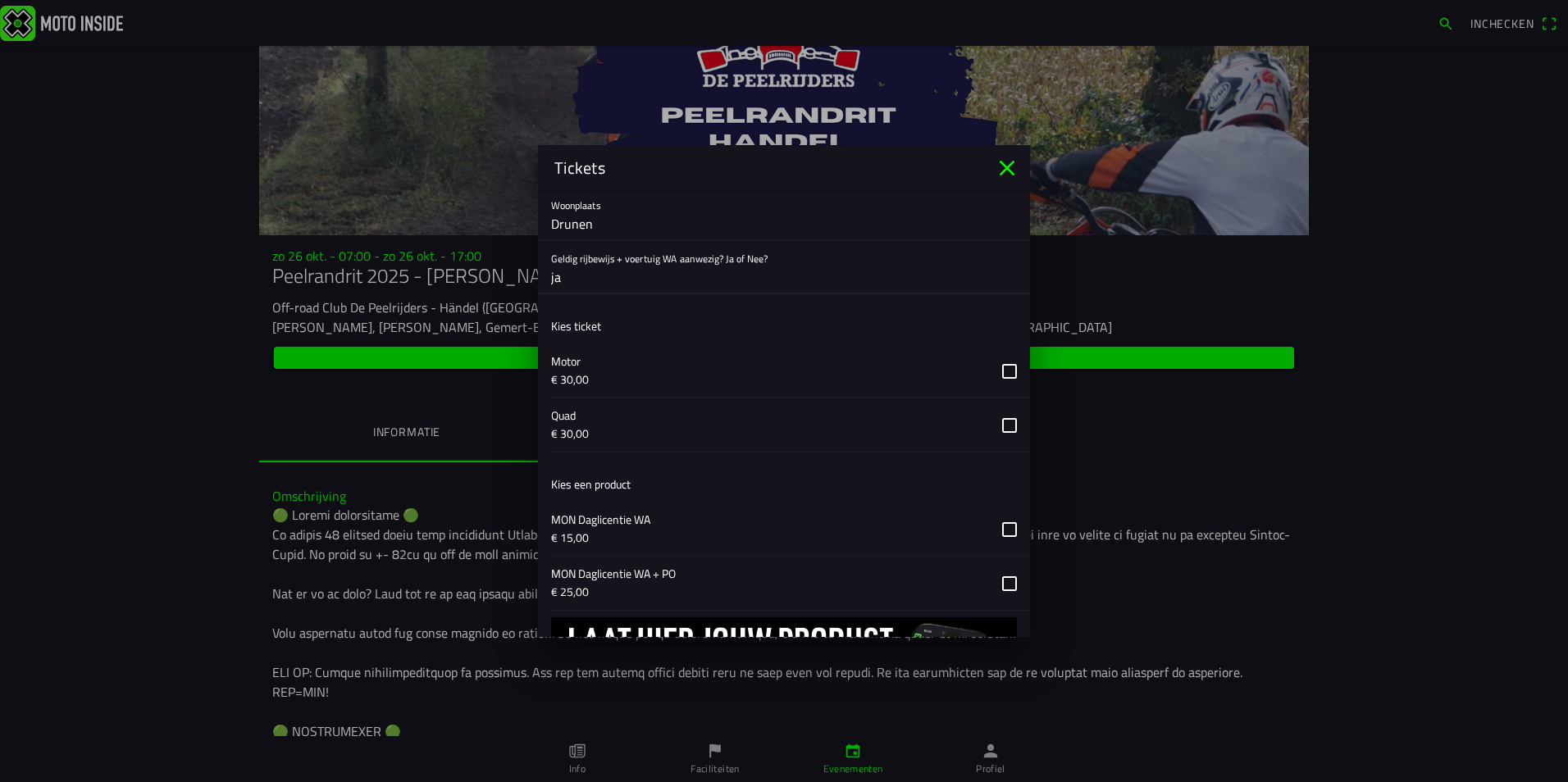
scroll to position [968, 0]
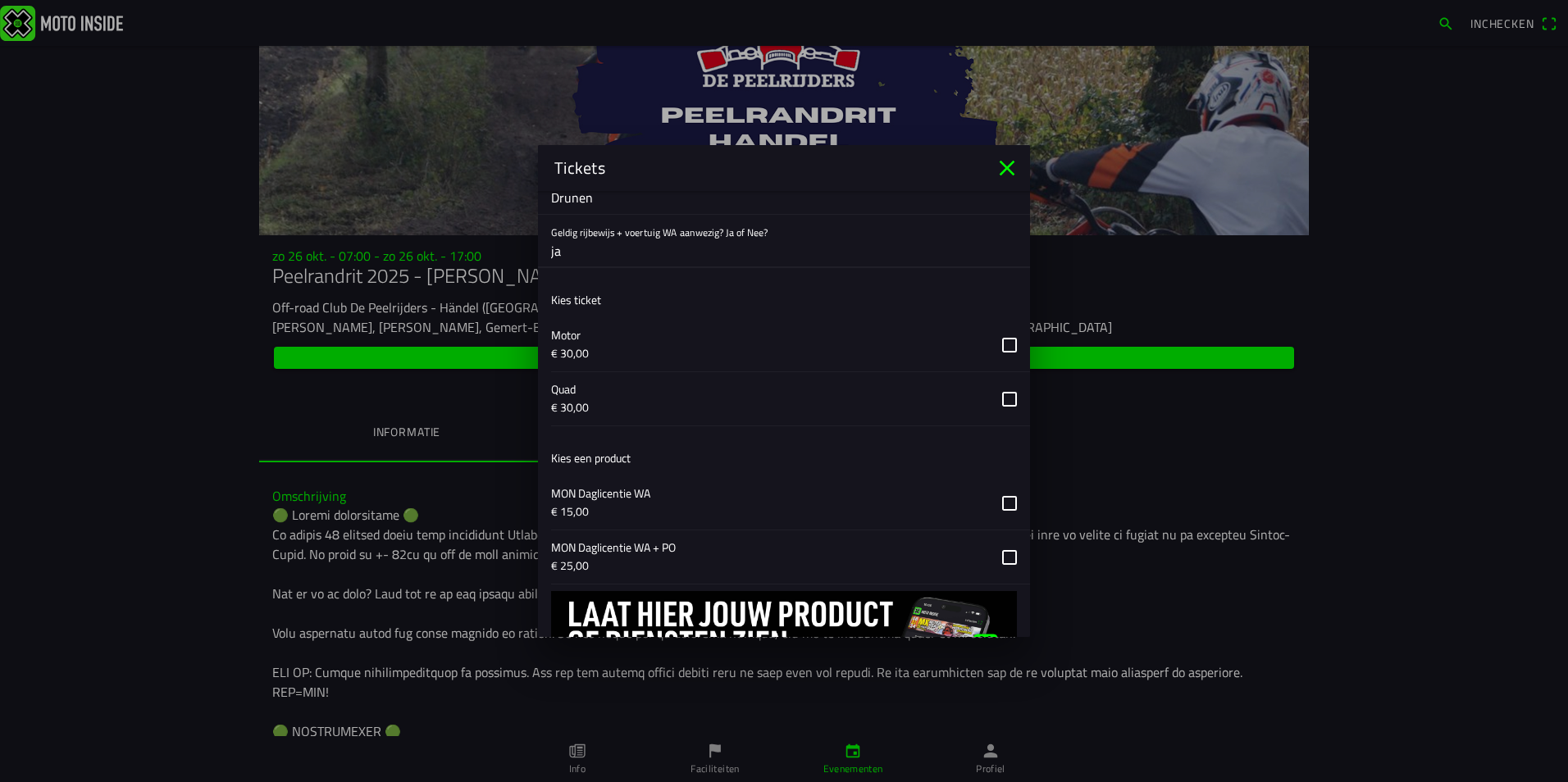
type input "ja"
click at [997, 347] on button "button" at bounding box center [790, 345] width 479 height 54
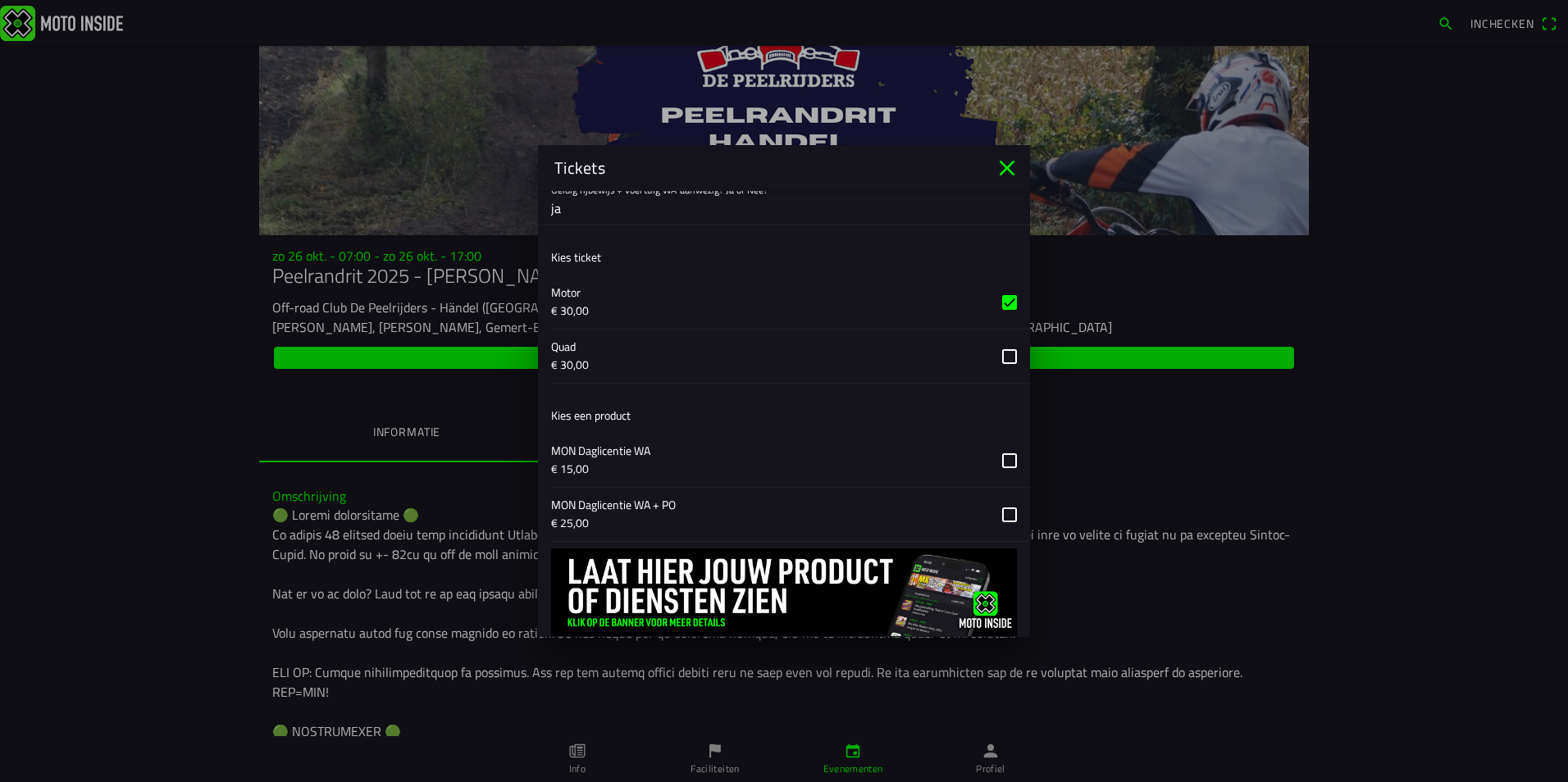
scroll to position [1050, 0]
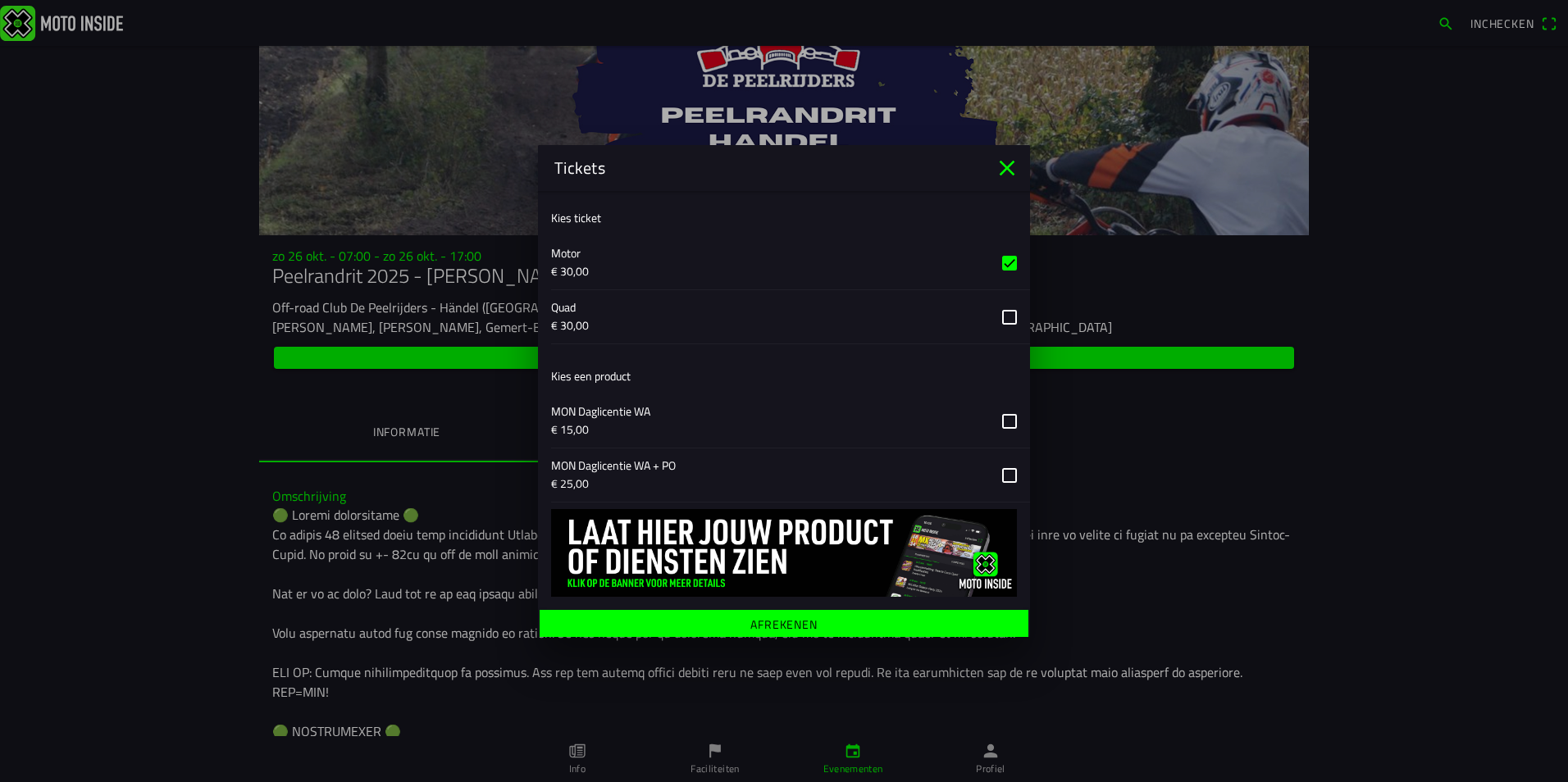
click at [997, 418] on button "button" at bounding box center [790, 421] width 479 height 54
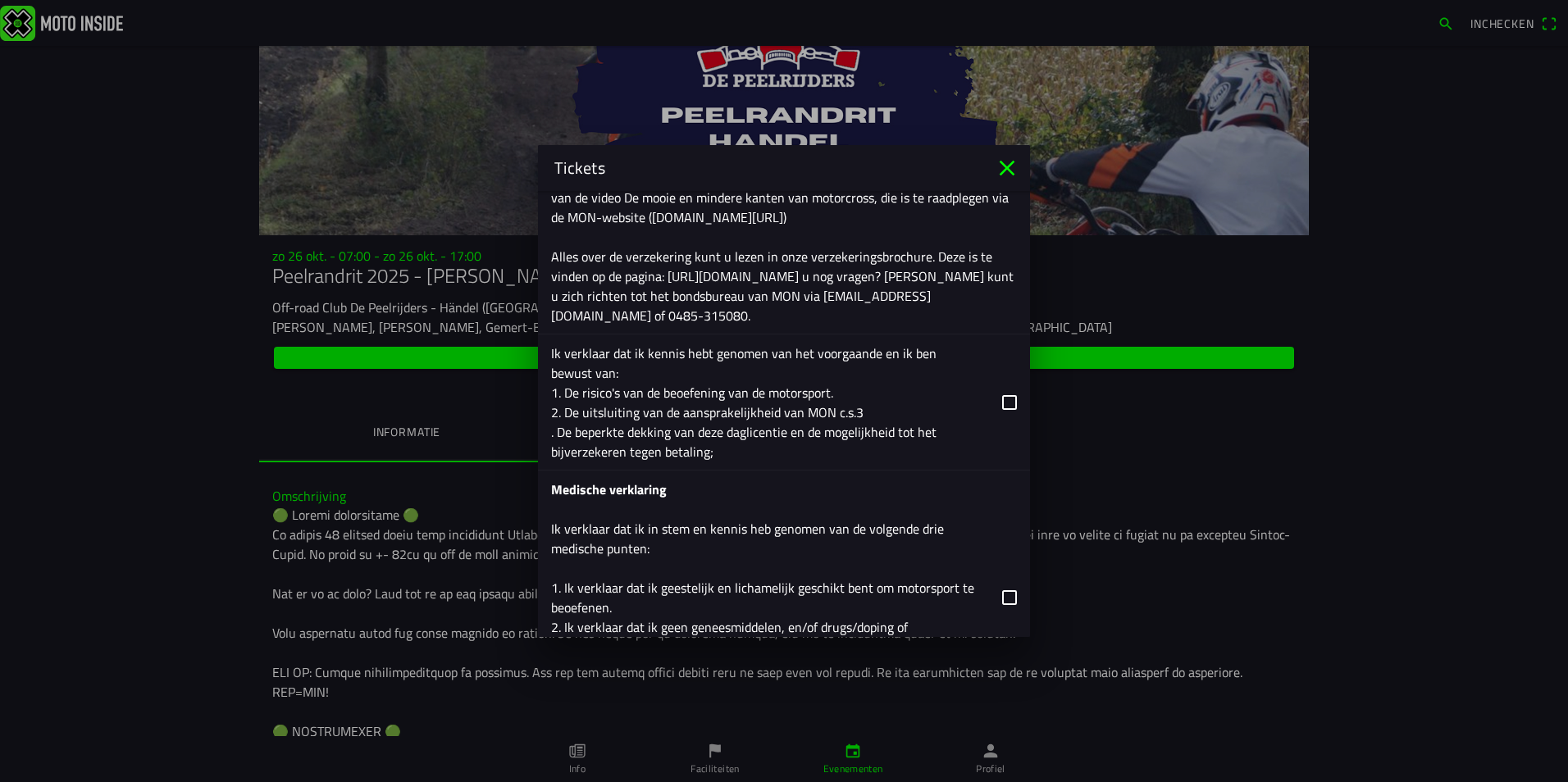
scroll to position [2116, 0]
click at [994, 381] on button "button" at bounding box center [790, 399] width 479 height 136
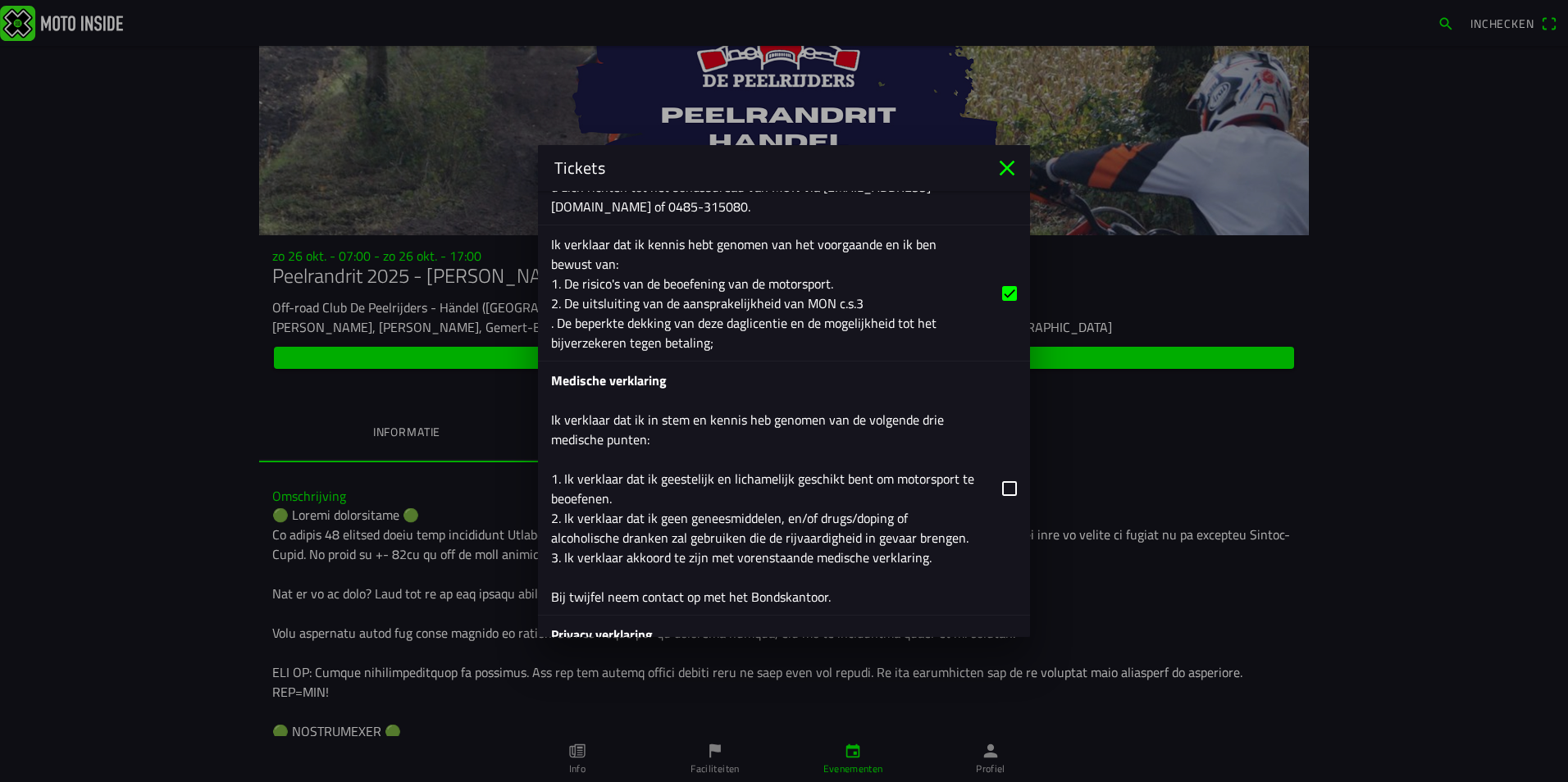
scroll to position [2280, 0]
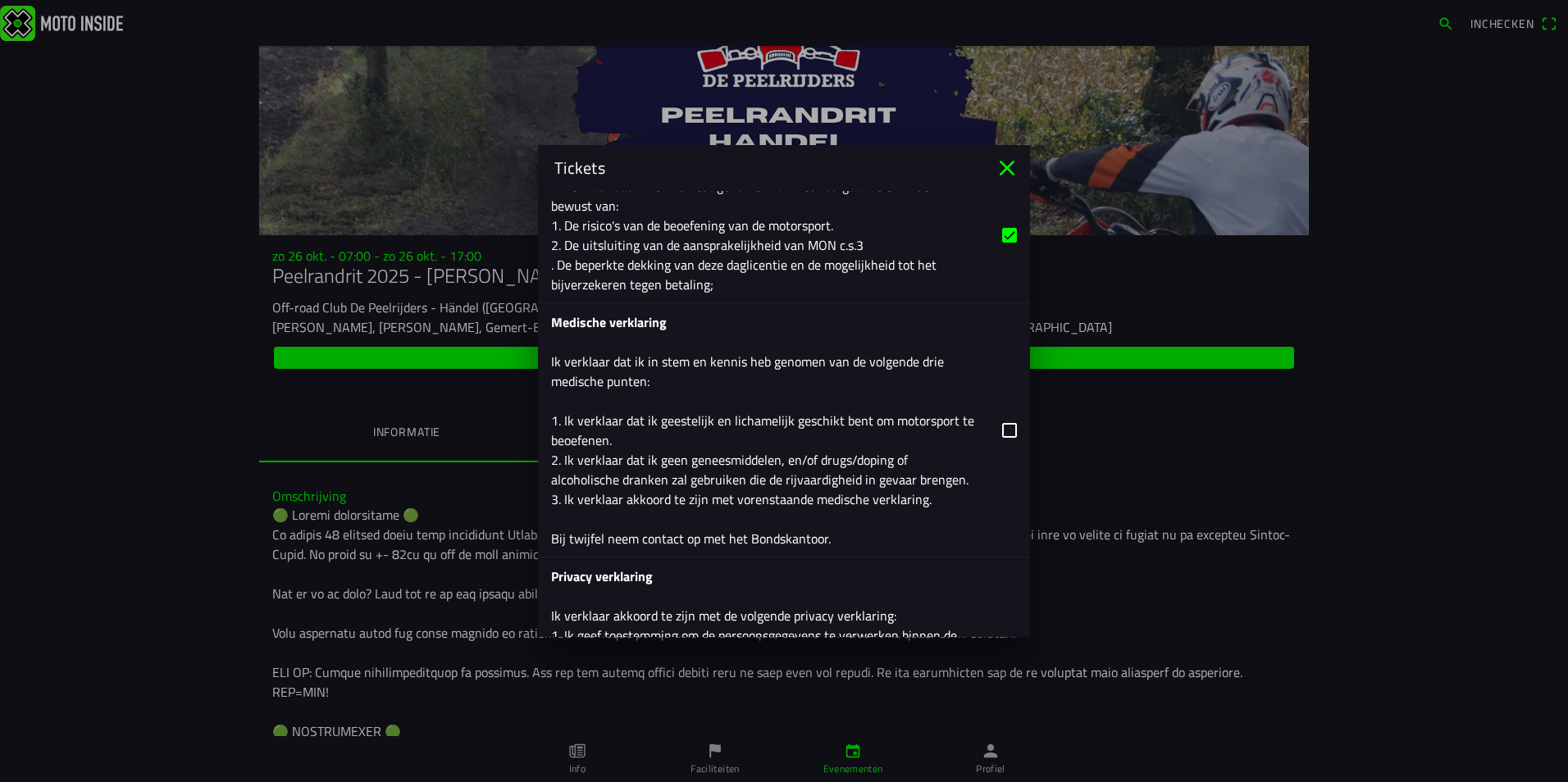
click at [997, 411] on button "button" at bounding box center [790, 430] width 479 height 254
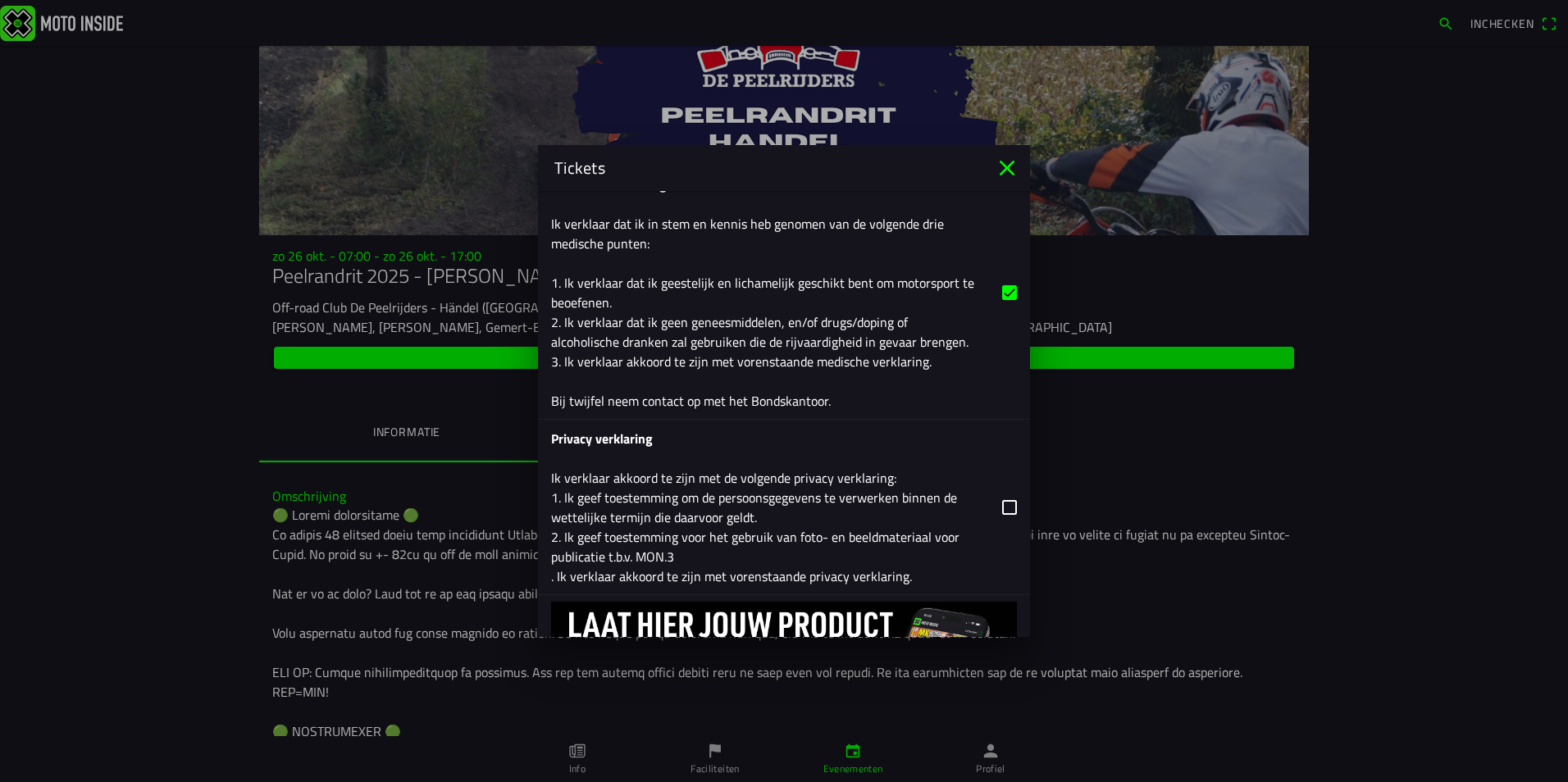
scroll to position [2443, 0]
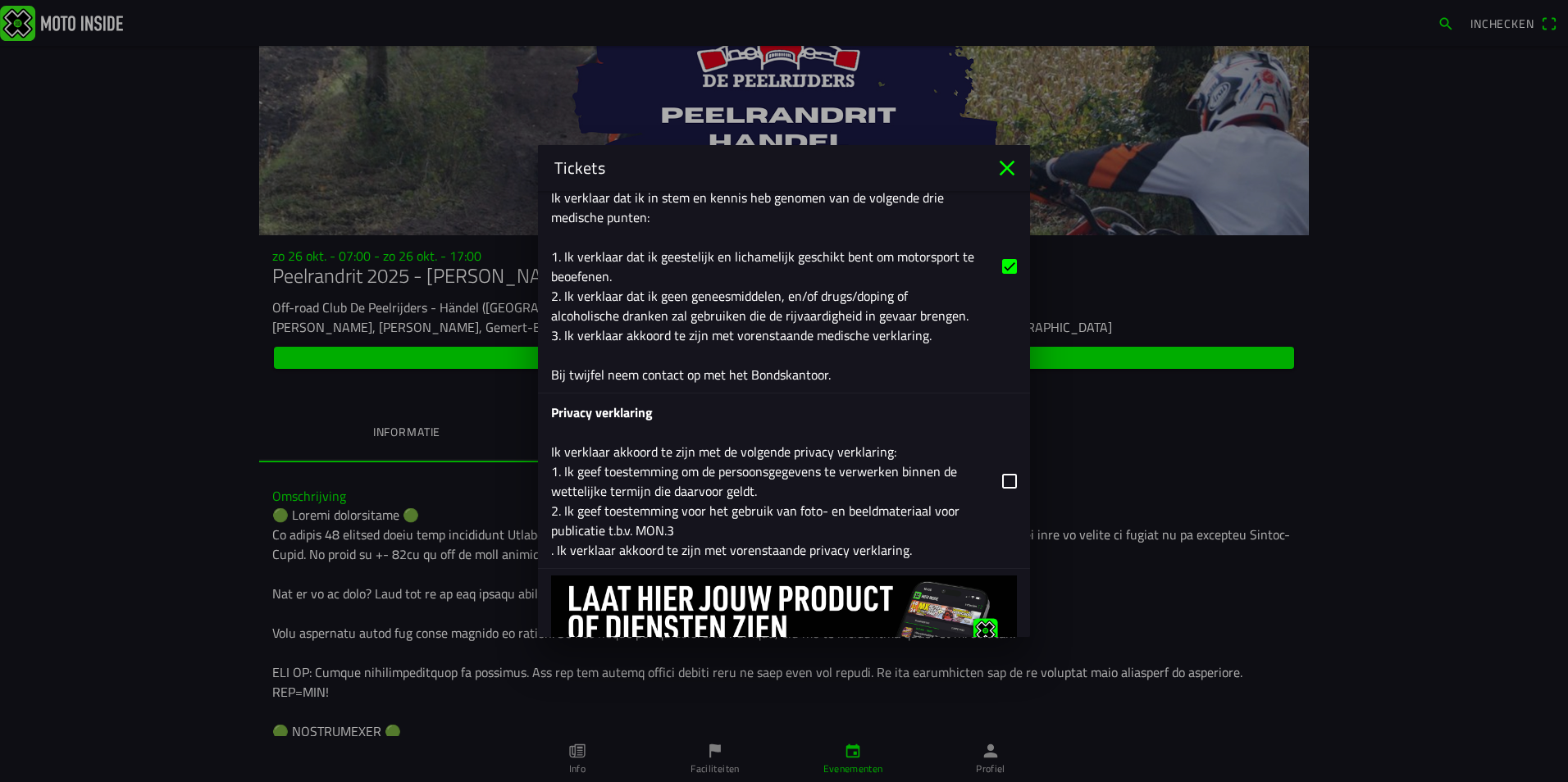
click at [995, 457] on button "button" at bounding box center [790, 481] width 479 height 175
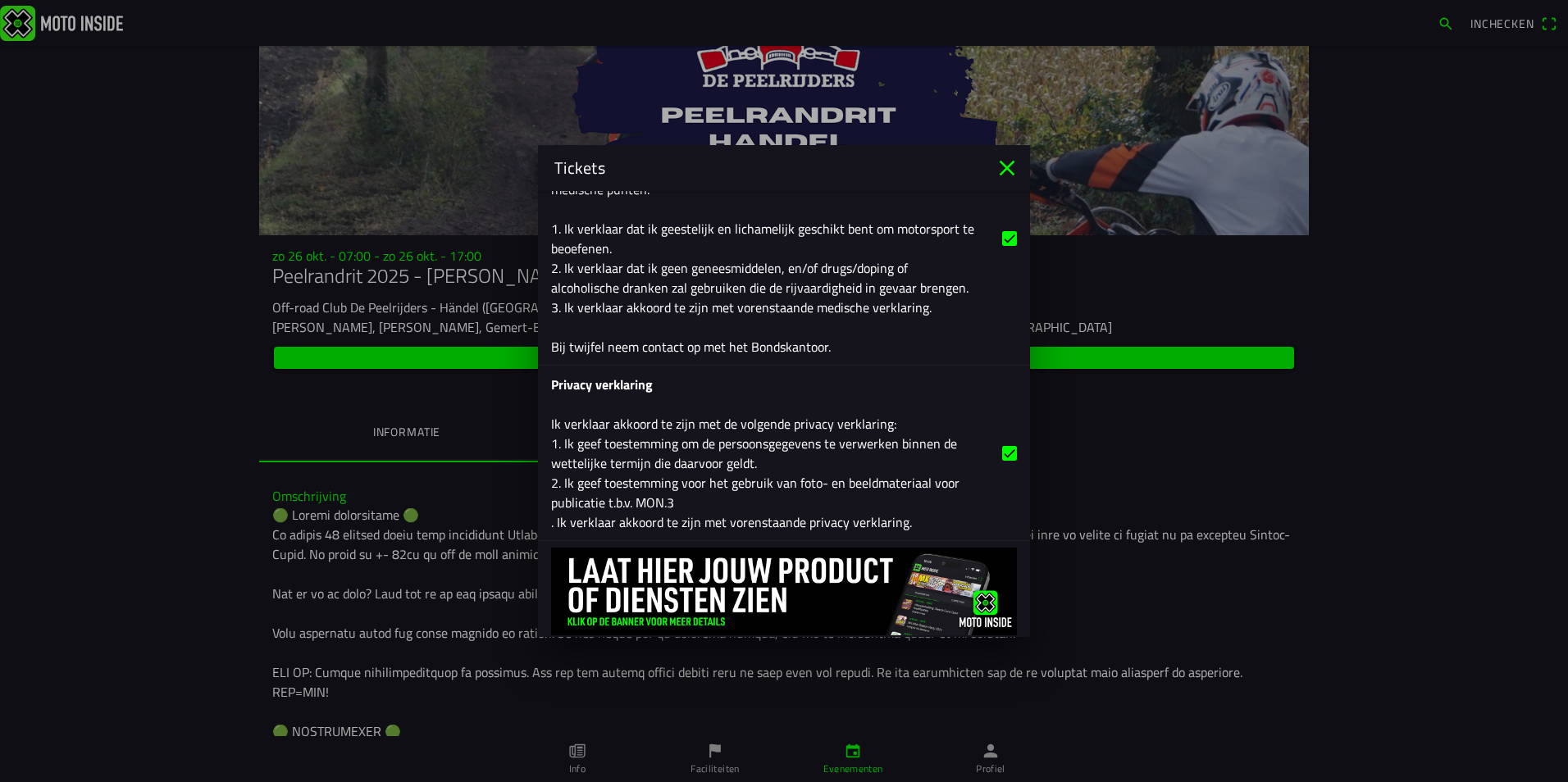
scroll to position [2493, 0]
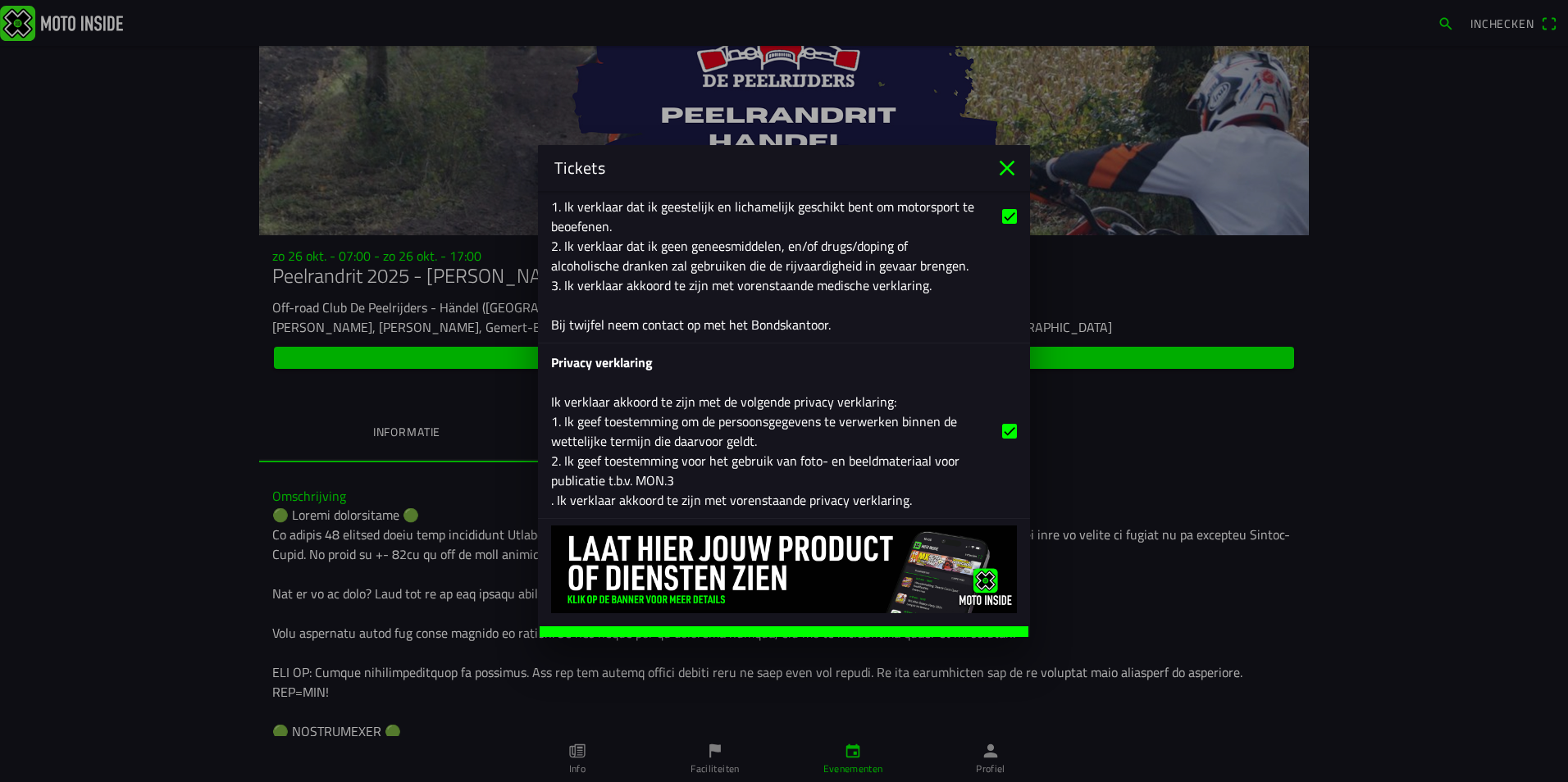
click at [796, 636] on ion-label "Afrekenen" at bounding box center [783, 641] width 67 height 12
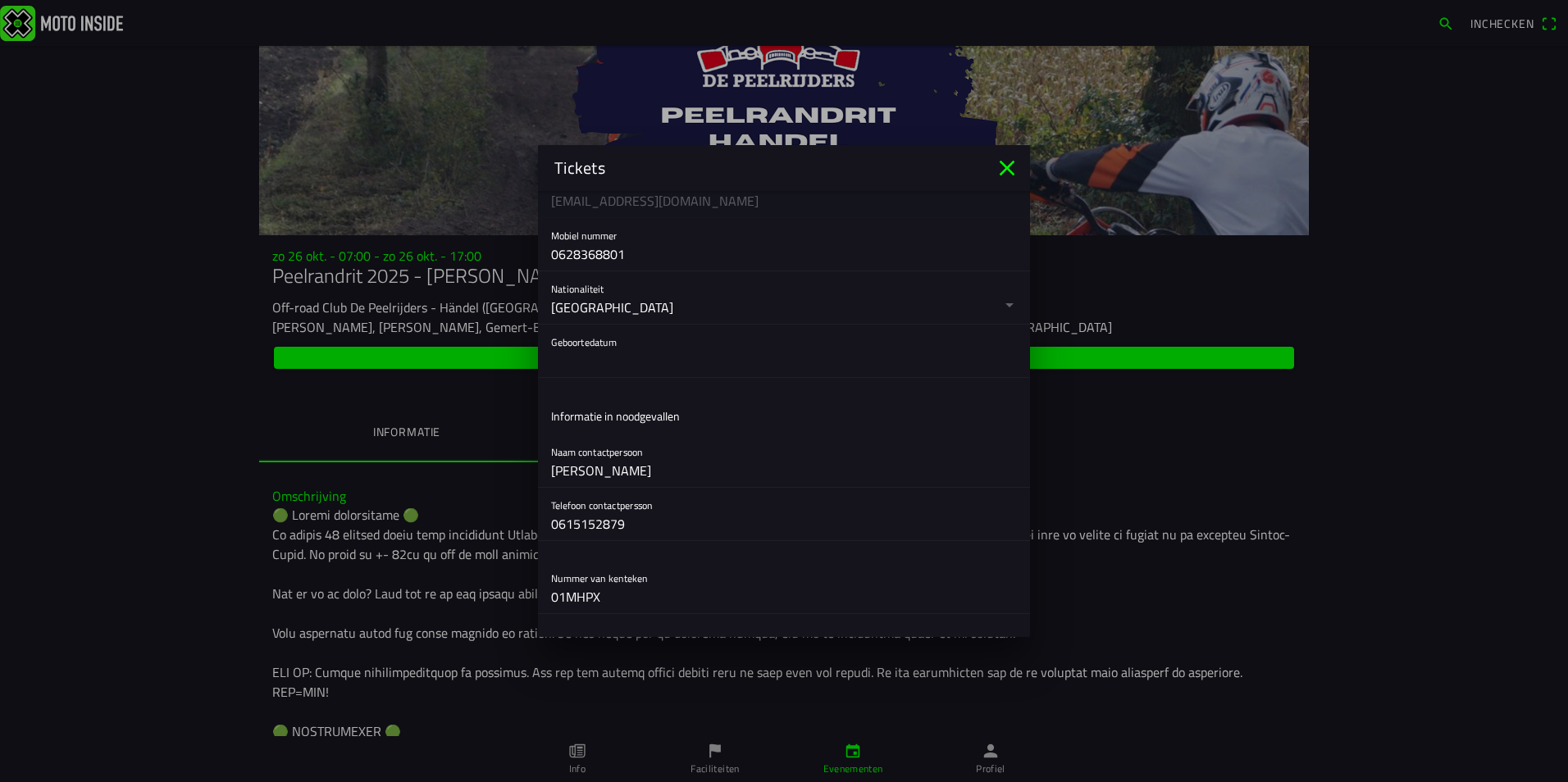
scroll to position [279, 0]
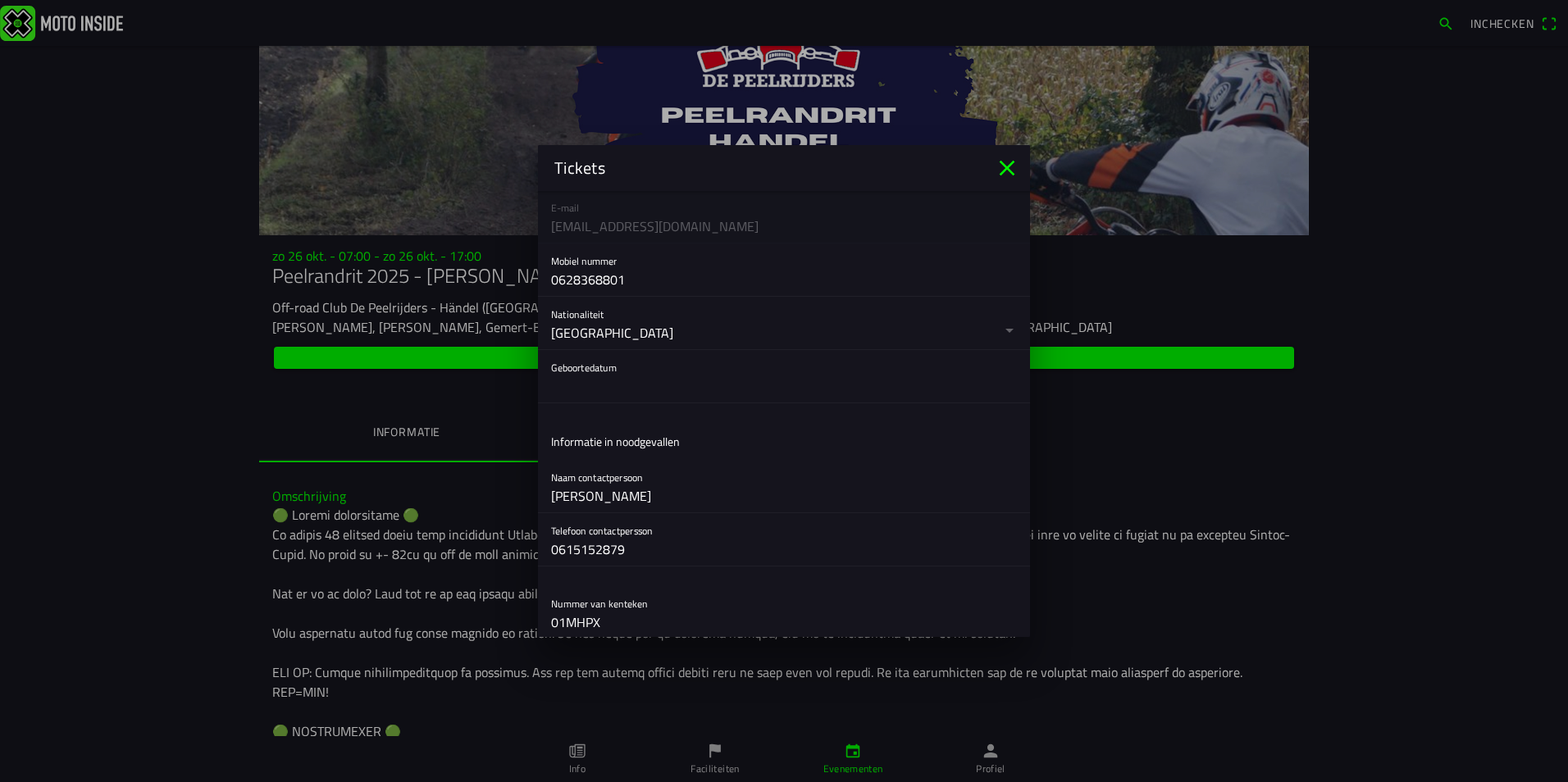
click at [578, 393] on button "button" at bounding box center [790, 376] width 479 height 53
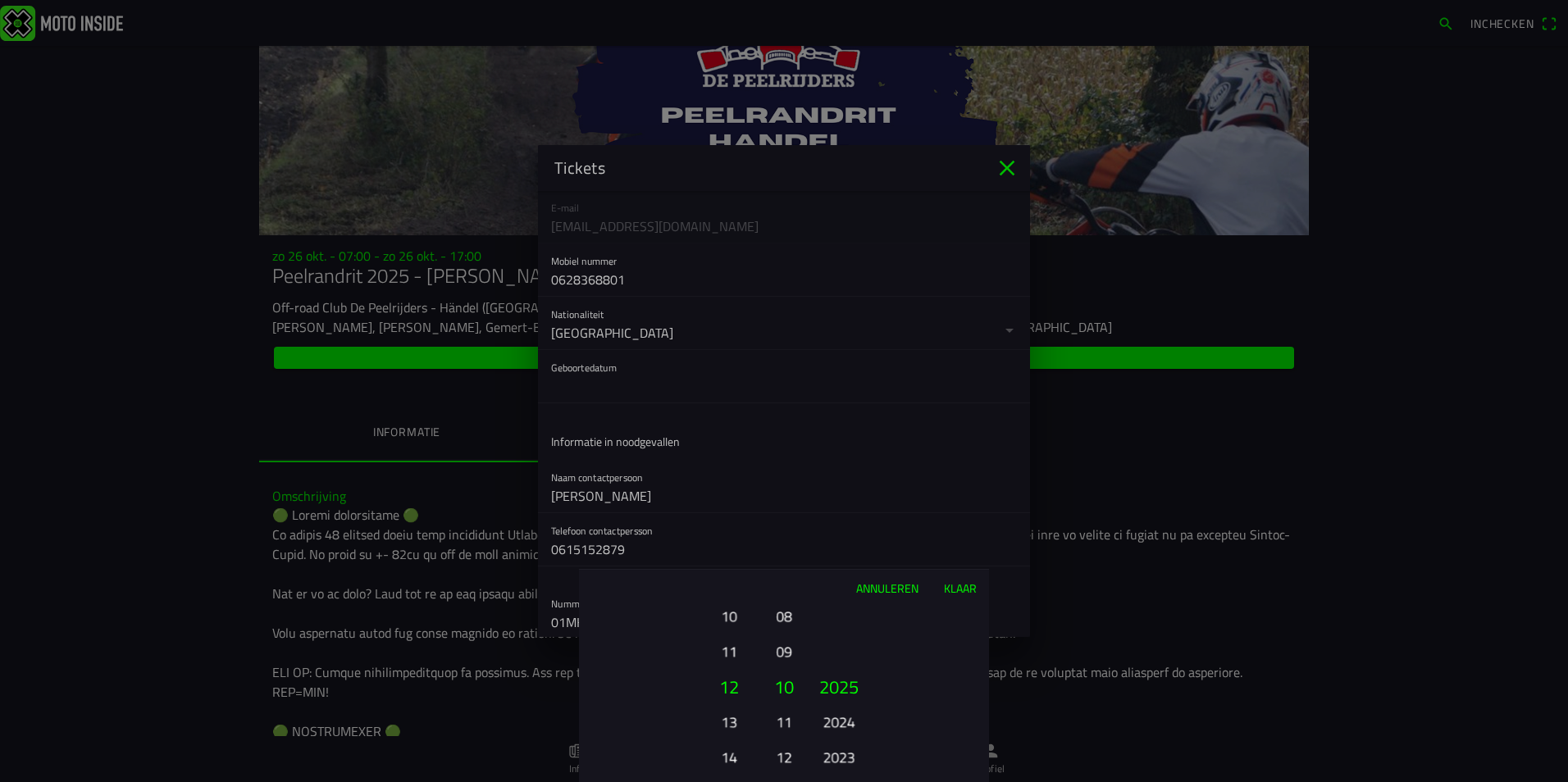
click at [732, 691] on button "12" at bounding box center [729, 686] width 55 height 35
click at [738, 614] on button "10" at bounding box center [729, 616] width 46 height 29
click at [730, 756] on button "12" at bounding box center [729, 757] width 46 height 29
click at [730, 756] on button "14" at bounding box center [729, 757] width 46 height 29
click at [730, 758] on button "16" at bounding box center [729, 757] width 46 height 29
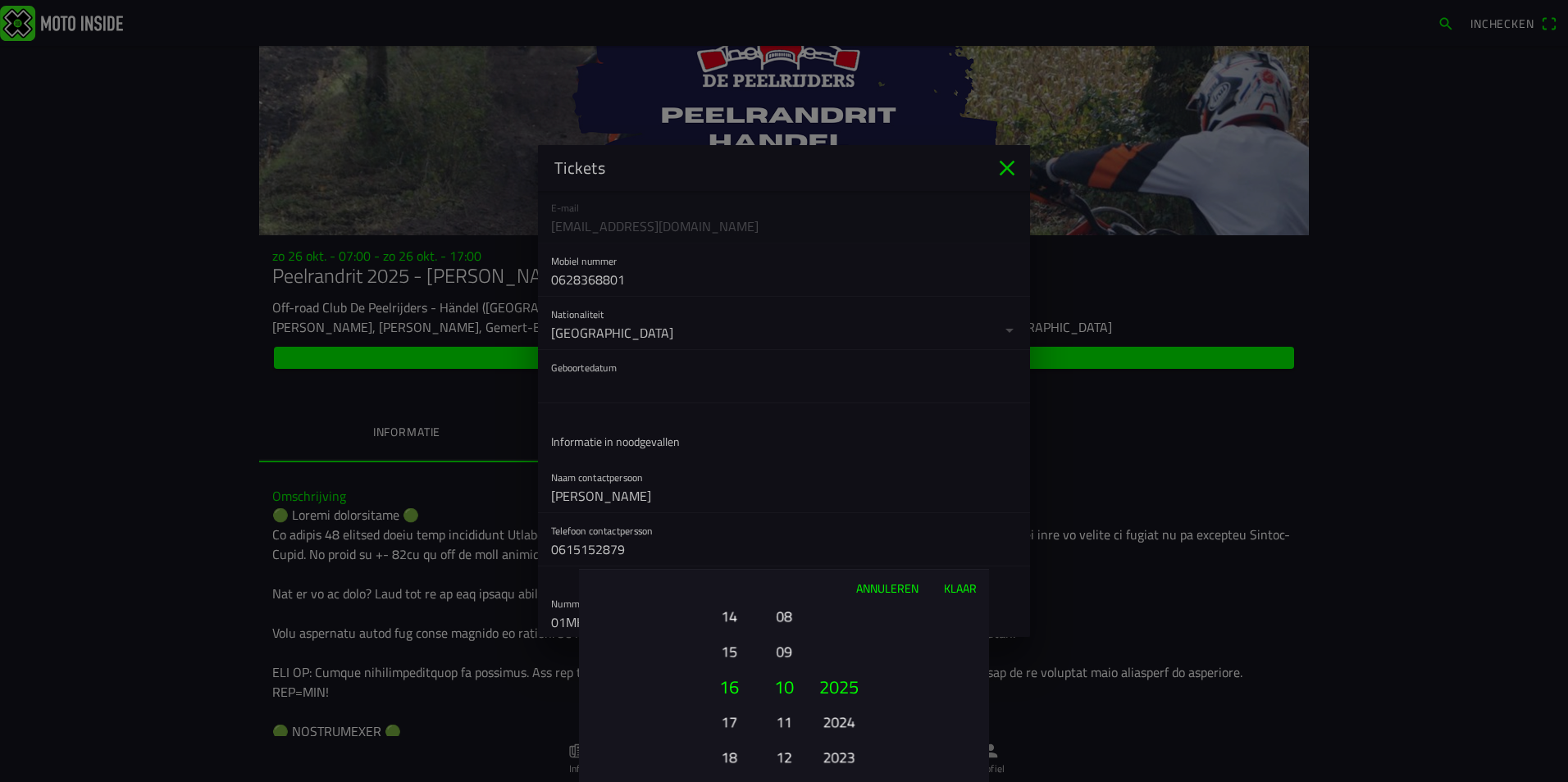
click at [730, 758] on button "18" at bounding box center [729, 757] width 46 height 29
click at [730, 758] on button "20" at bounding box center [729, 757] width 46 height 29
click at [730, 758] on button "22" at bounding box center [729, 757] width 46 height 29
click at [790, 615] on button "08" at bounding box center [784, 616] width 23 height 29
click at [791, 615] on button "06" at bounding box center [784, 616] width 23 height 29
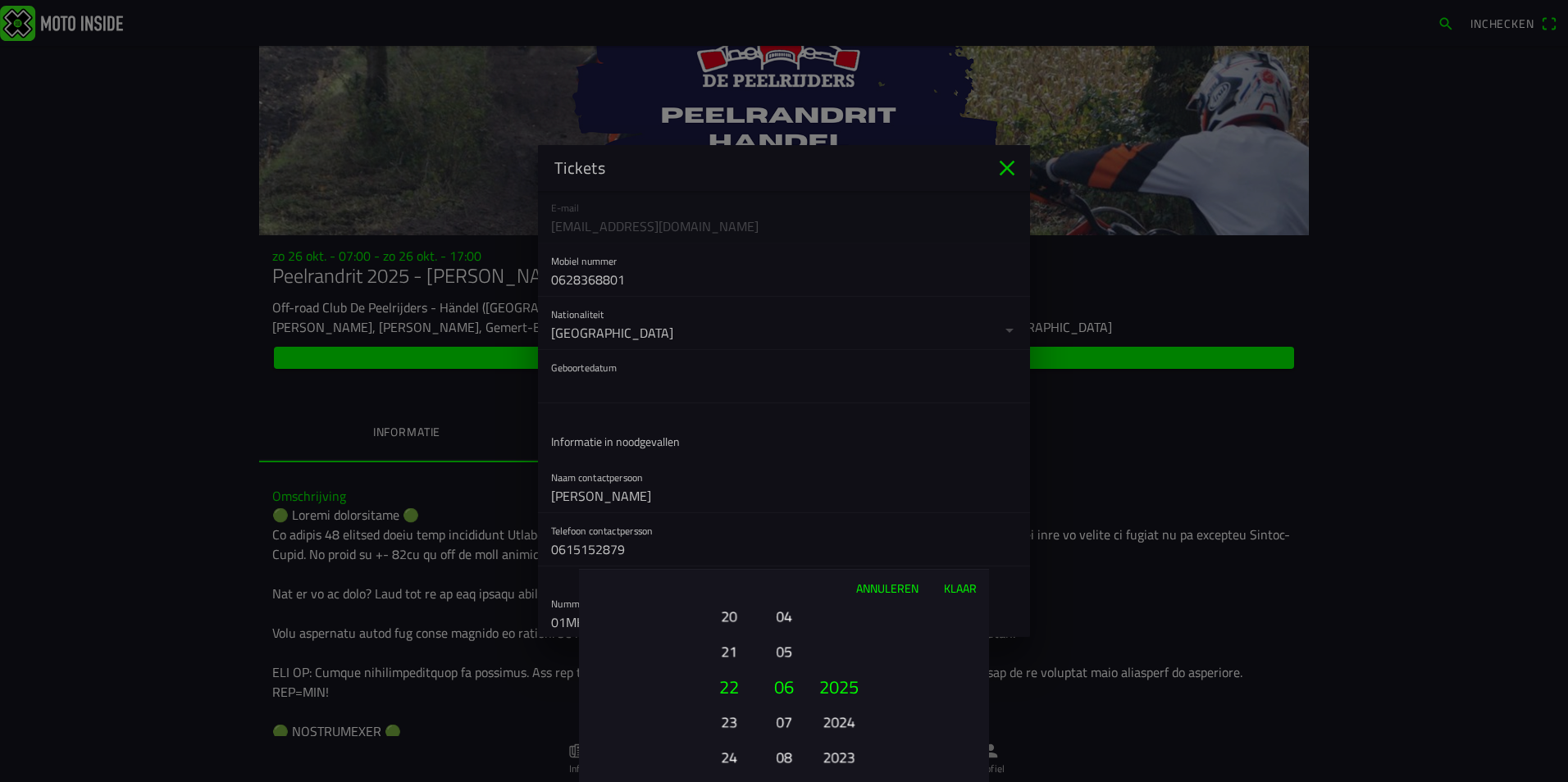
click at [788, 615] on button "04" at bounding box center [784, 616] width 23 height 29
click at [845, 754] on button "2023" at bounding box center [838, 757] width 46 height 29
click at [845, 754] on button "2021" at bounding box center [838, 757] width 46 height 29
click at [845, 754] on button "2019" at bounding box center [838, 757] width 46 height 29
click at [845, 754] on button "2017" at bounding box center [838, 757] width 46 height 29
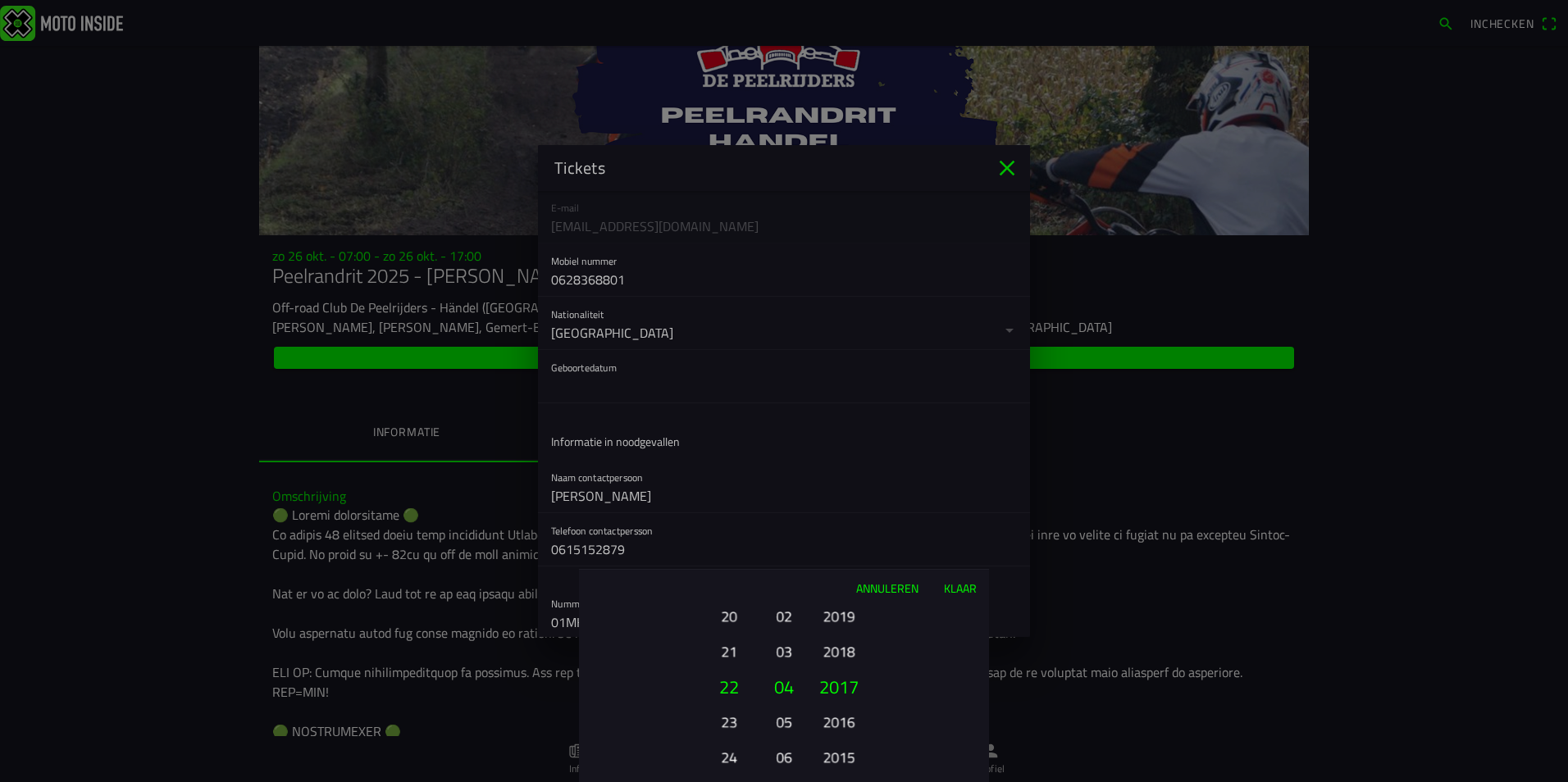
click at [846, 754] on button "2015" at bounding box center [838, 757] width 46 height 29
click at [846, 754] on button "2013" at bounding box center [838, 757] width 46 height 29
click at [846, 754] on button "2011" at bounding box center [838, 757] width 46 height 29
click at [846, 754] on button "2009" at bounding box center [838, 757] width 46 height 29
click at [846, 754] on button "2007" at bounding box center [838, 757] width 46 height 29
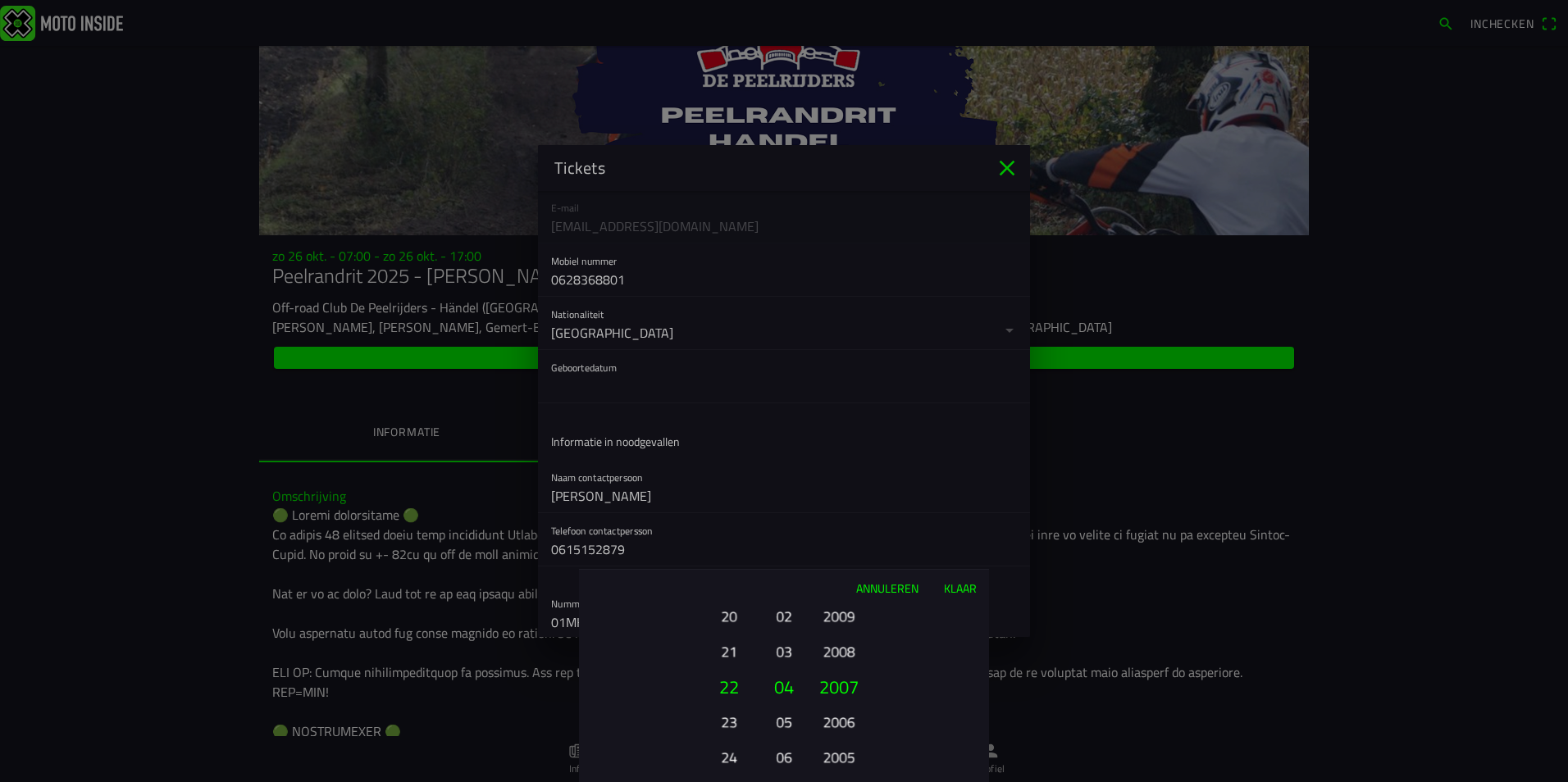
click at [846, 754] on button "2005" at bounding box center [838, 757] width 46 height 29
click at [846, 754] on button "2003" at bounding box center [838, 757] width 46 height 29
click at [846, 754] on button "2001" at bounding box center [838, 757] width 46 height 29
click at [846, 755] on button "1999" at bounding box center [838, 757] width 46 height 29
click at [846, 755] on button "1999" at bounding box center [838, 763] width 46 height 29
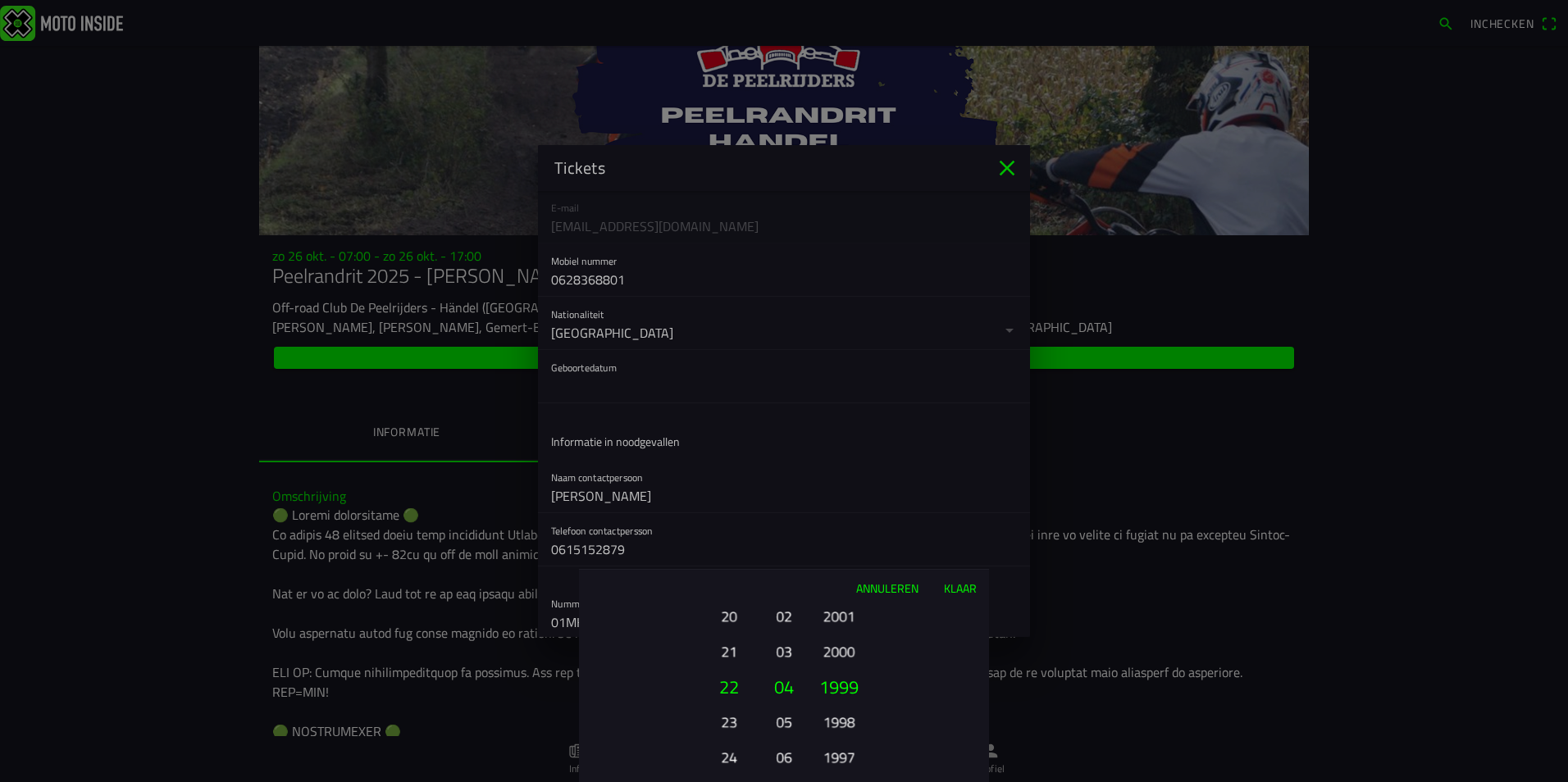
click at [846, 755] on button "1997" at bounding box center [838, 757] width 46 height 29
click at [846, 755] on button "1995" at bounding box center [838, 757] width 46 height 29
click at [846, 755] on button "1993" at bounding box center [838, 757] width 46 height 29
click at [846, 755] on button "1991" at bounding box center [838, 757] width 46 height 29
click at [846, 755] on button "1989" at bounding box center [838, 757] width 46 height 29
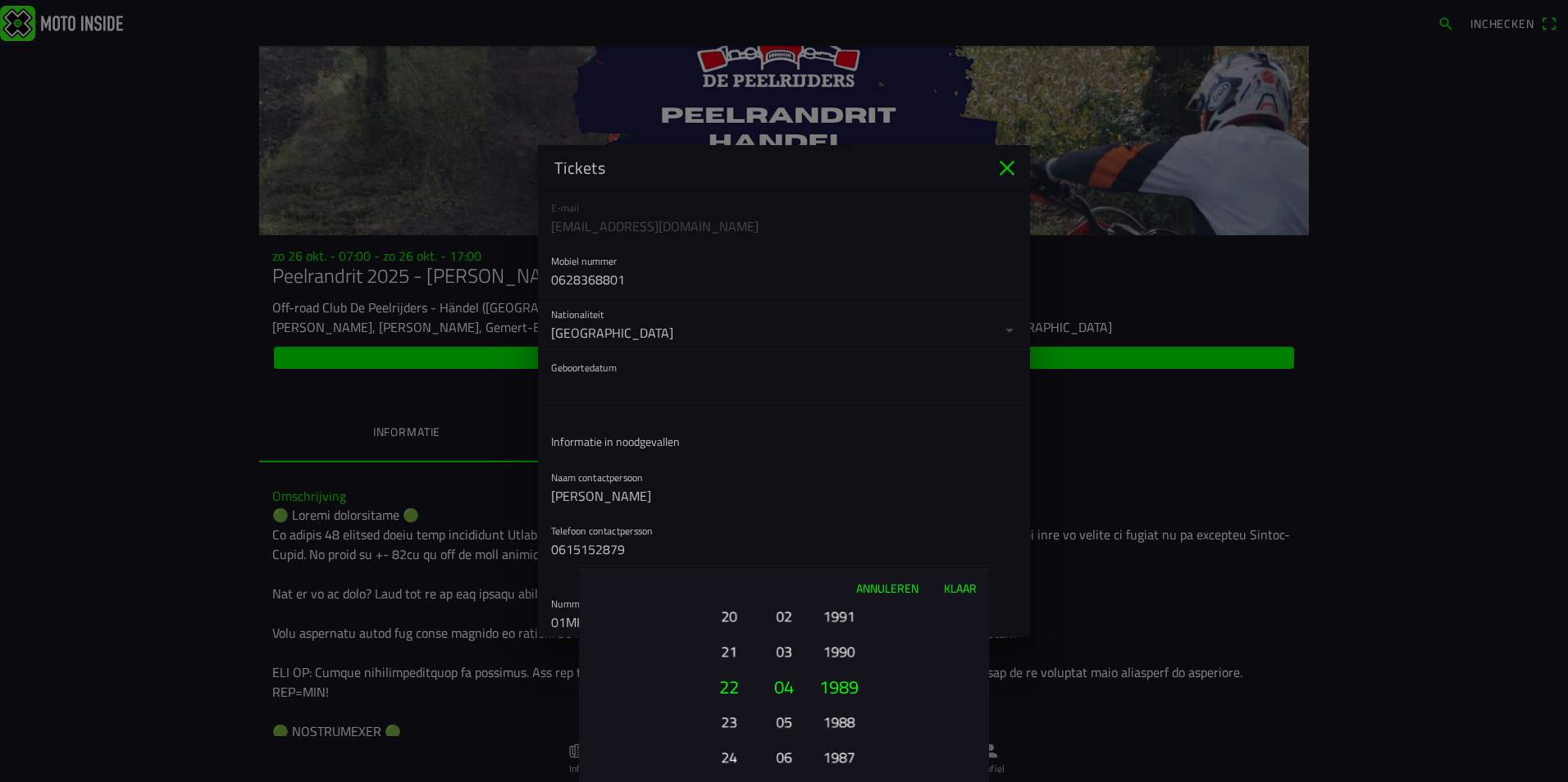
click at [846, 755] on button "1987" at bounding box center [838, 757] width 46 height 29
click at [846, 755] on button "1985" at bounding box center [838, 757] width 46 height 29
click at [846, 755] on button "1983" at bounding box center [838, 757] width 46 height 29
click at [846, 755] on button "1981" at bounding box center [838, 757] width 46 height 29
click at [846, 755] on button "1979" at bounding box center [838, 757] width 46 height 29
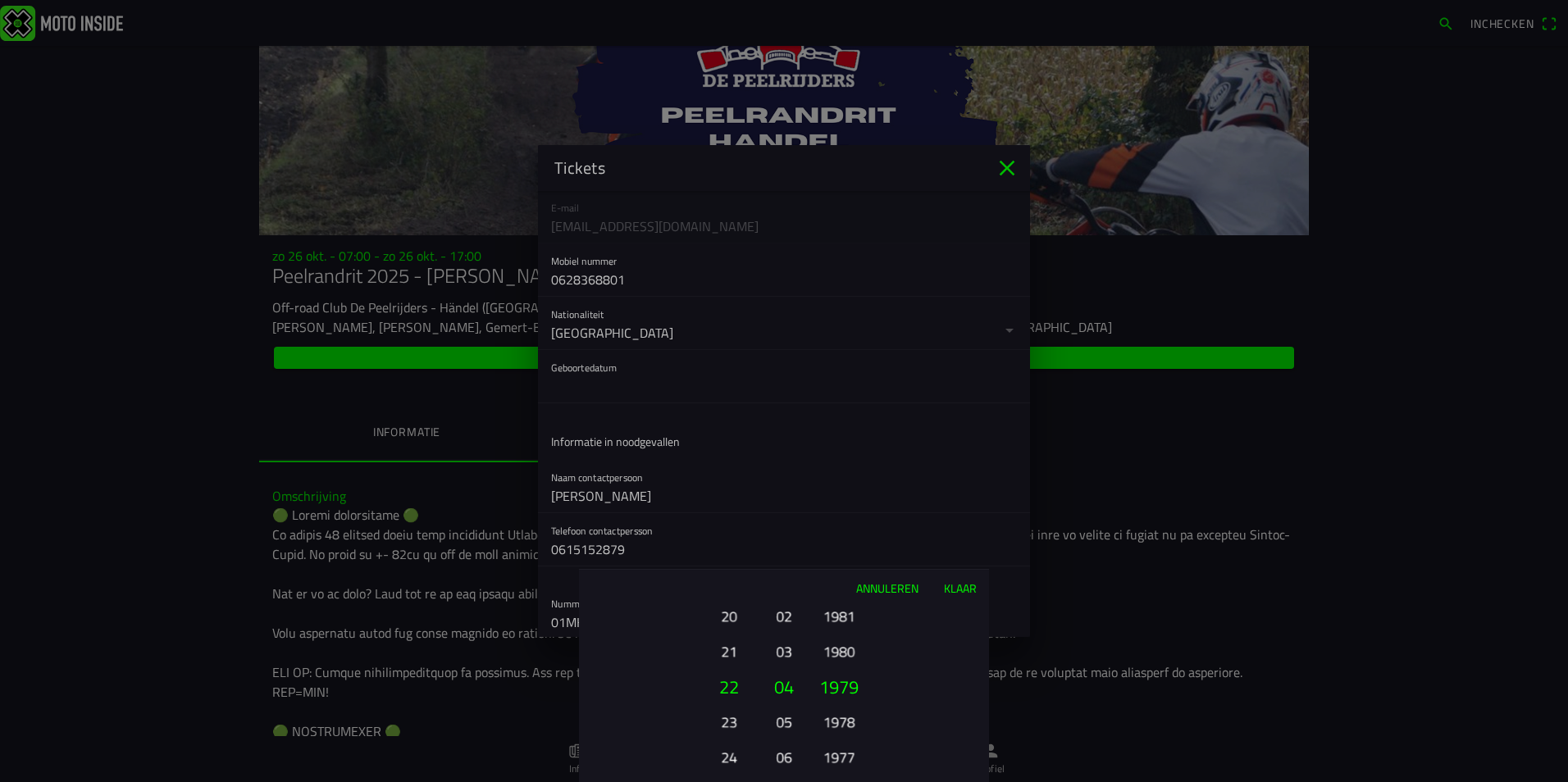
click at [846, 755] on button "1977" at bounding box center [838, 757] width 46 height 29
click at [846, 755] on button "1975" at bounding box center [838, 757] width 46 height 29
click at [846, 755] on button "1973" at bounding box center [838, 757] width 46 height 29
click at [846, 755] on button "1971" at bounding box center [838, 757] width 46 height 29
click at [846, 755] on button "1969" at bounding box center [838, 757] width 46 height 29
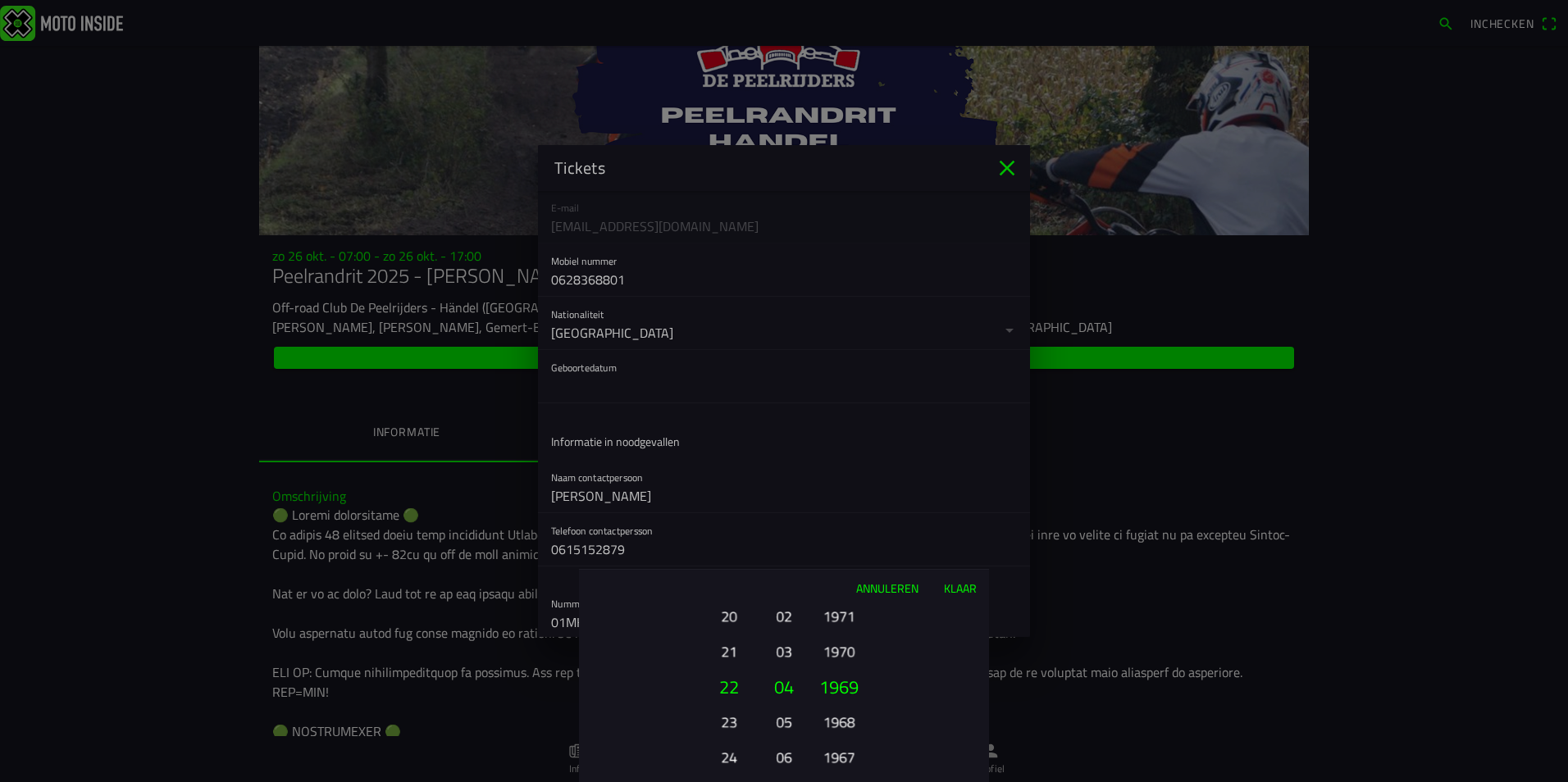
click at [846, 755] on button "1967" at bounding box center [838, 757] width 46 height 29
click at [846, 755] on button "1965" at bounding box center [838, 757] width 46 height 29
click at [847, 761] on button "1963" at bounding box center [838, 757] width 46 height 29
click at [964, 589] on button "Klaar" at bounding box center [960, 587] width 58 height 36
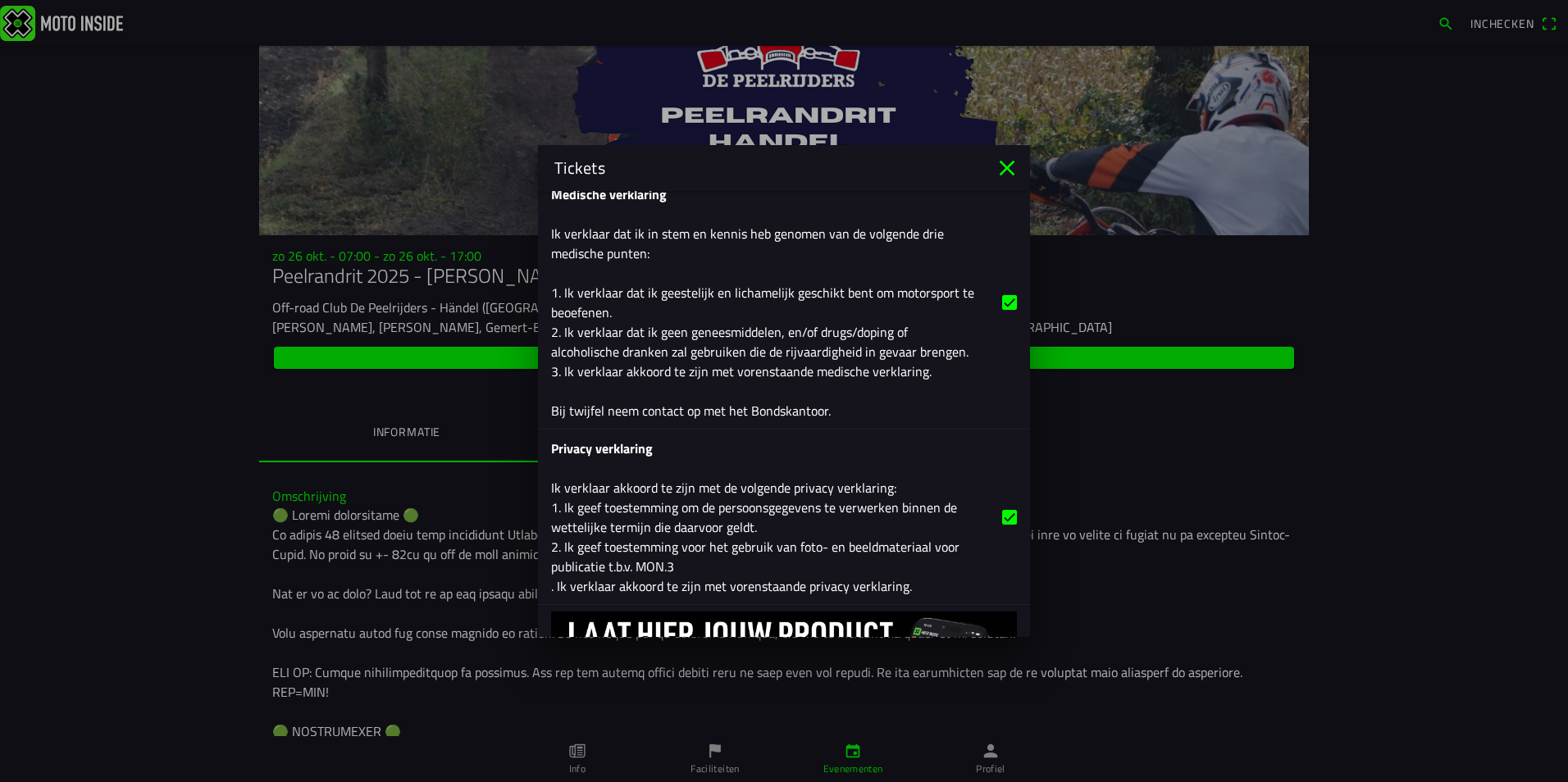
scroll to position [2529, 0]
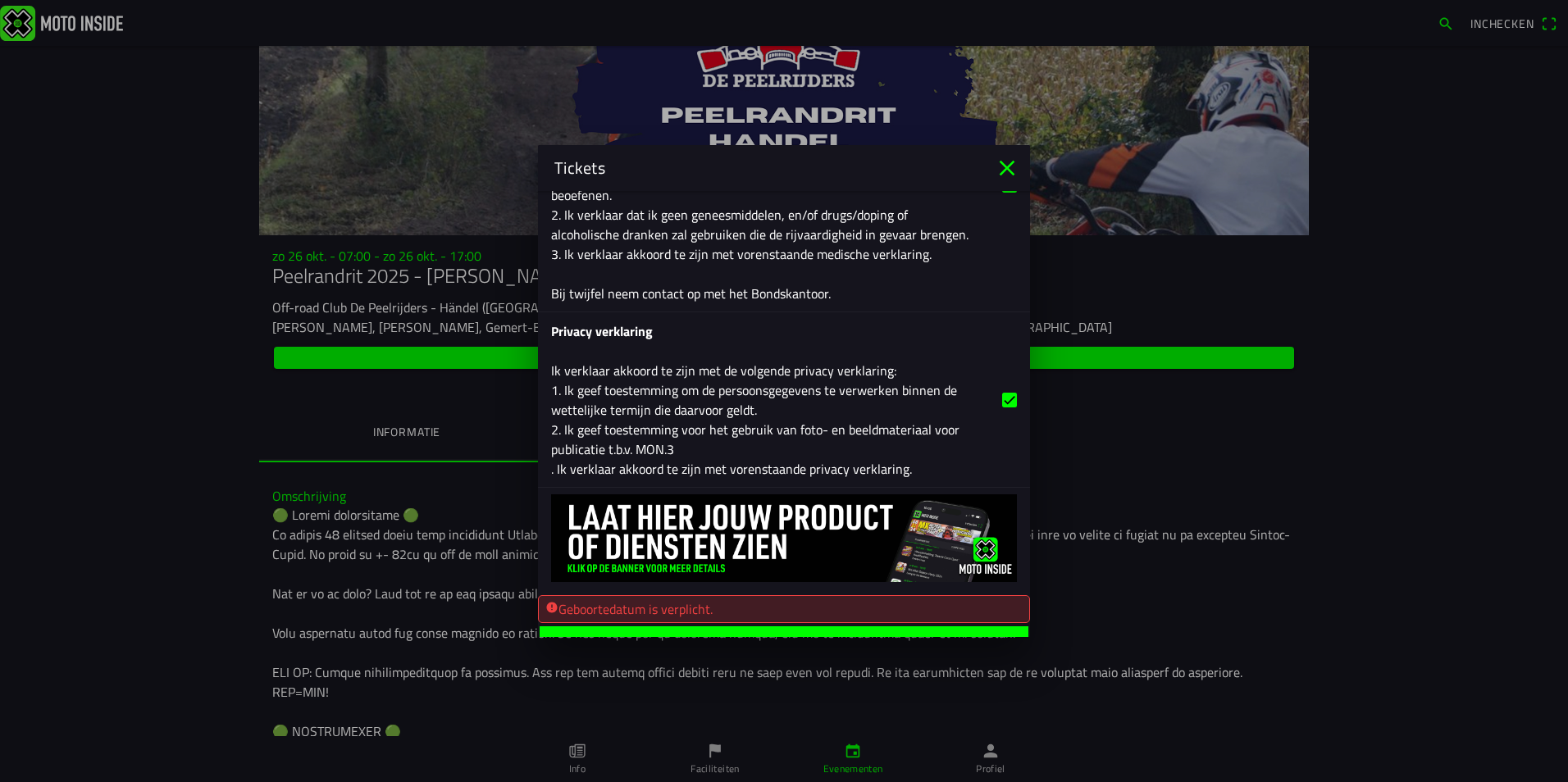
click at [780, 636] on ion-label "Afrekenen" at bounding box center [783, 641] width 67 height 12
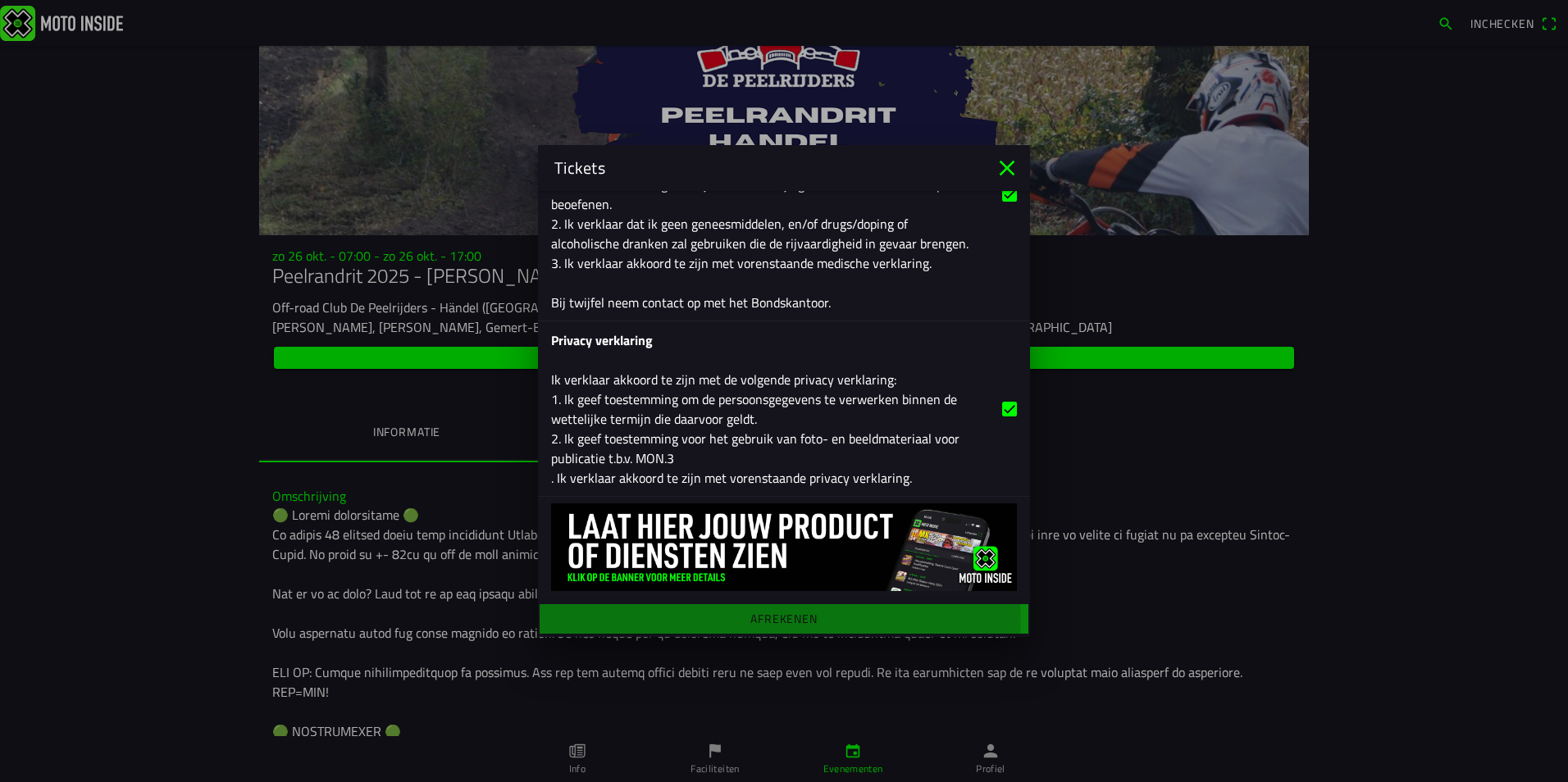
scroll to position [2498, 0]
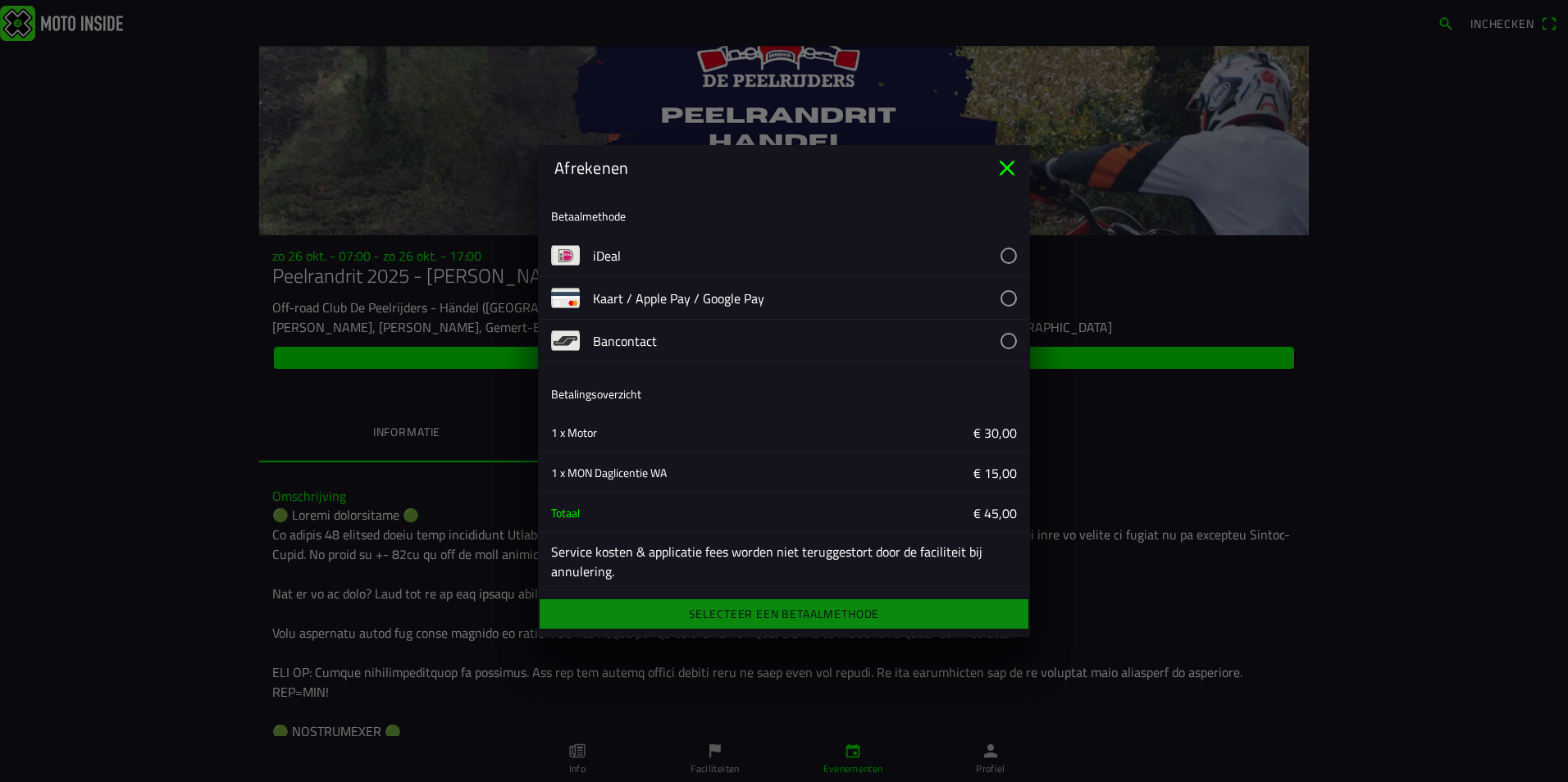
click at [993, 253] on button "button" at bounding box center [812, 255] width 438 height 42
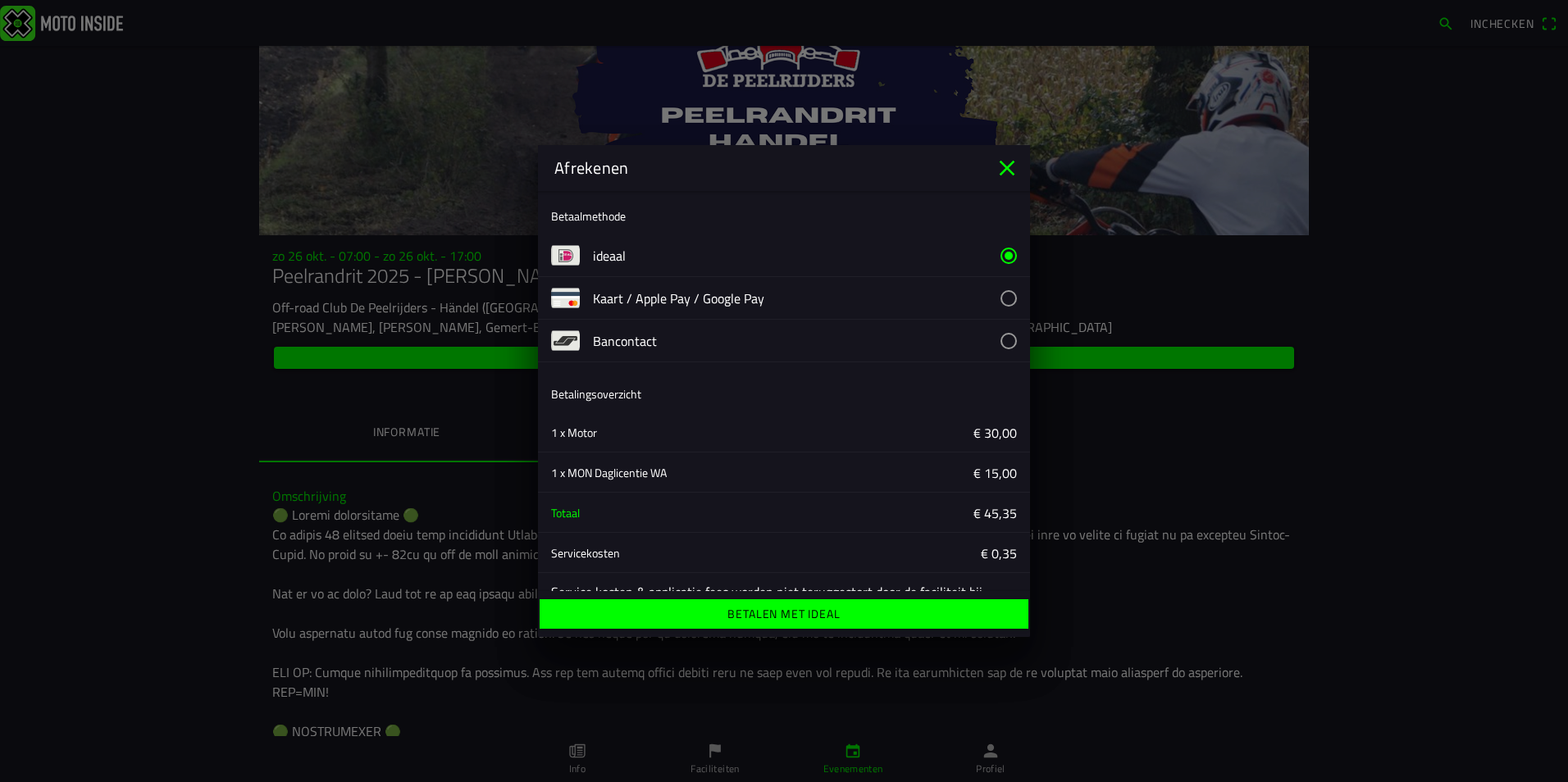
click at [821, 611] on ion-label "Betalen met iDeal" at bounding box center [784, 614] width 113 height 12
